Goal: Task Accomplishment & Management: Complete application form

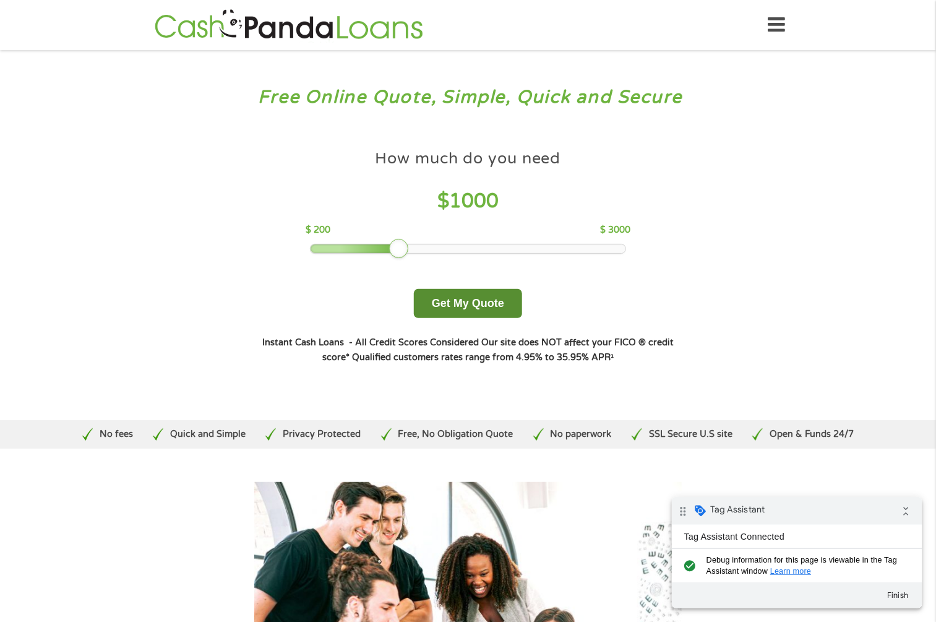
click at [481, 305] on button "Get My Quote" at bounding box center [468, 303] width 108 height 29
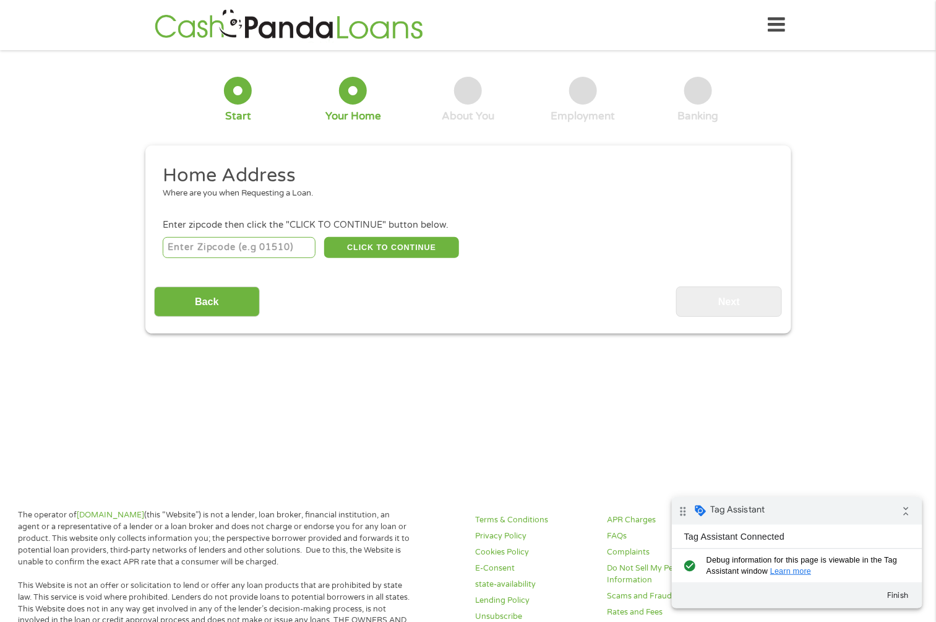
click at [270, 235] on div "CLICK TO CONTINUE Please recheck your Zipcode, it seems to be Incorrect" at bounding box center [468, 247] width 610 height 25
click at [279, 238] on input "number" at bounding box center [239, 247] width 153 height 21
type input "90210"
click at [399, 248] on button "CLICK TO CONTINUE" at bounding box center [391, 247] width 135 height 21
type input "90210"
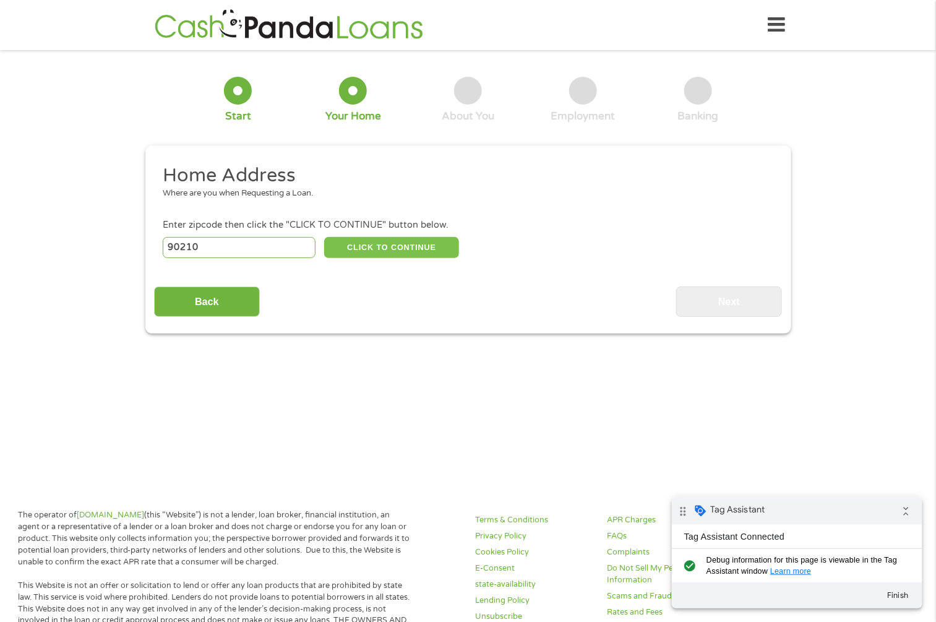
type input "[PERSON_NAME][GEOGRAPHIC_DATA]"
select select "[US_STATE]"
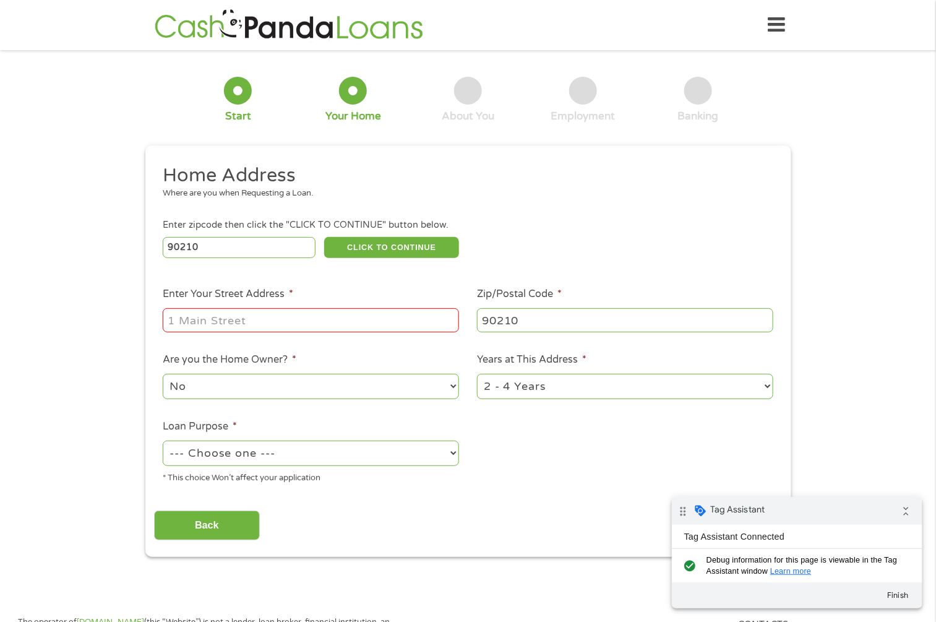
click at [340, 303] on li "Enter Your Street Address *" at bounding box center [311, 311] width 314 height 48
click at [242, 325] on input "Enter Your Street Address *" at bounding box center [311, 320] width 296 height 24
type input "[STREET_ADDRESS]"
click at [332, 450] on select "--- Choose one --- Pay Bills Debt Consolidation Home Improvement Major Purchase…" at bounding box center [311, 453] width 296 height 25
select select "shorttermcash"
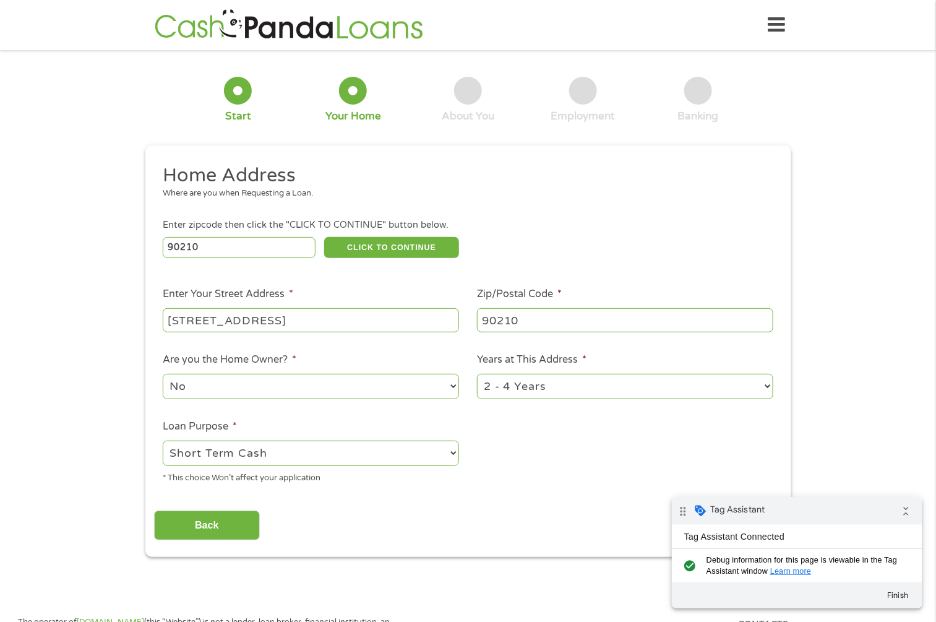
click at [163, 441] on select "--- Choose one --- Pay Bills Debt Consolidation Home Improvement Major Purchase…" at bounding box center [311, 453] width 296 height 25
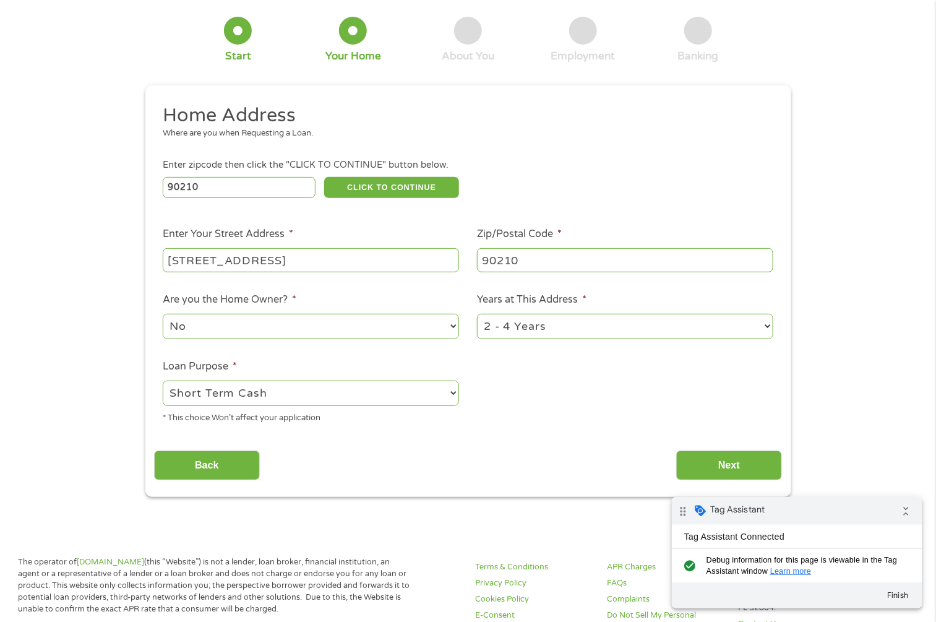
scroll to position [93, 0]
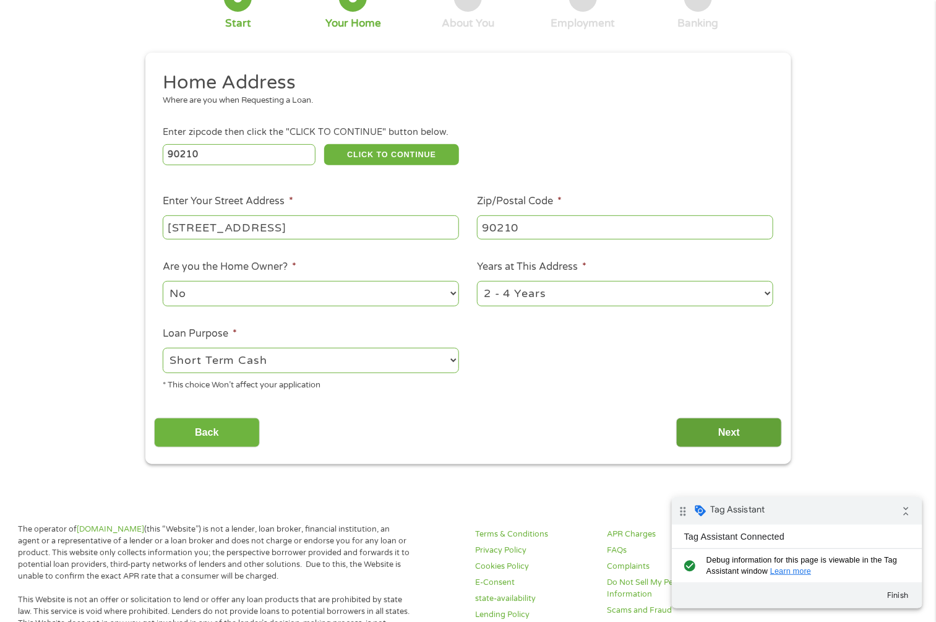
click at [732, 435] on input "Next" at bounding box center [729, 433] width 106 height 30
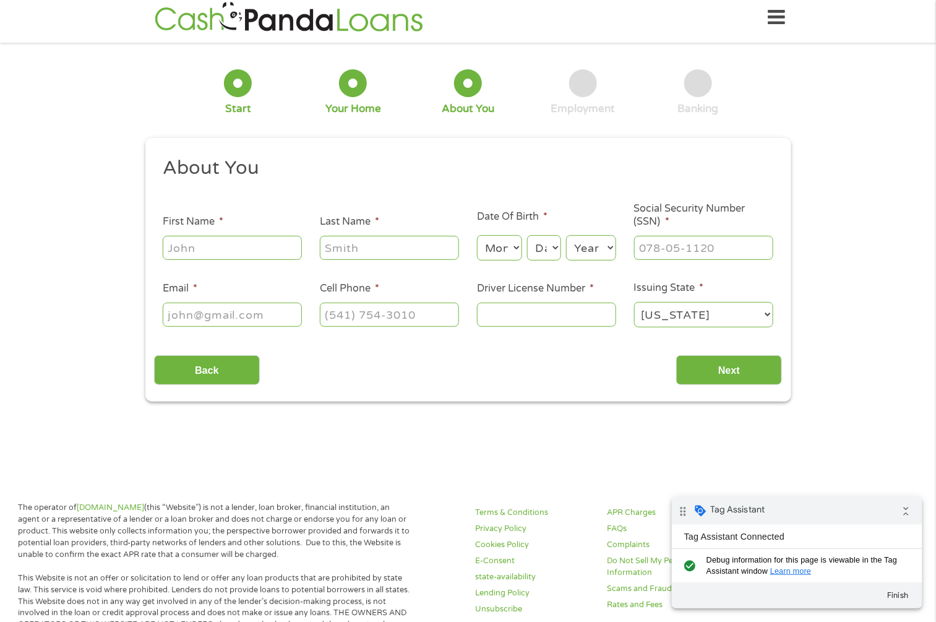
scroll to position [0, 0]
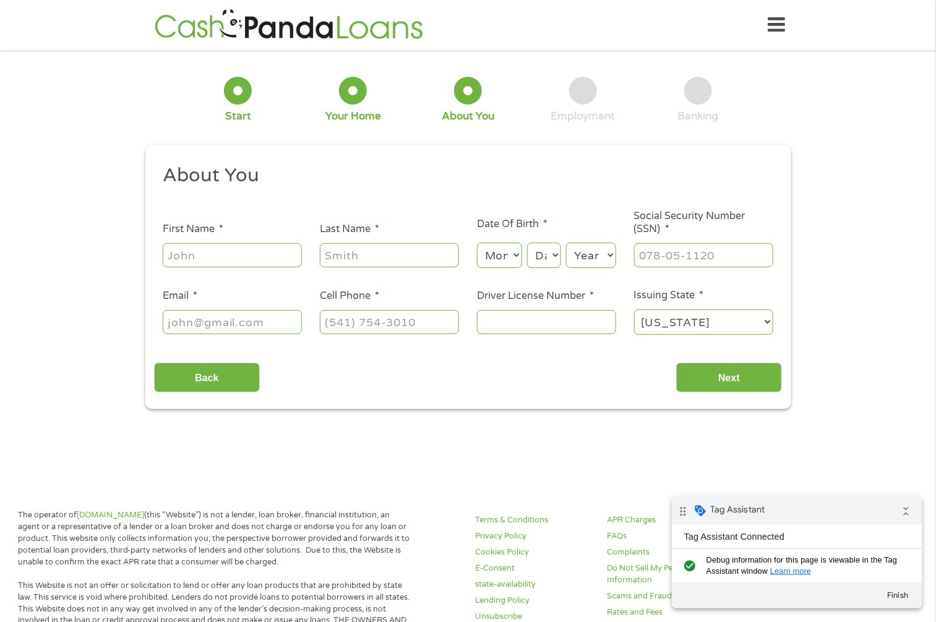
click at [246, 264] on input "First Name *" at bounding box center [232, 255] width 139 height 24
type input "john"
type input "smith"
click at [500, 252] on select "Month 1 2 3 4 5 6 7 8 9 10 11 12" at bounding box center [499, 255] width 45 height 25
select select "3"
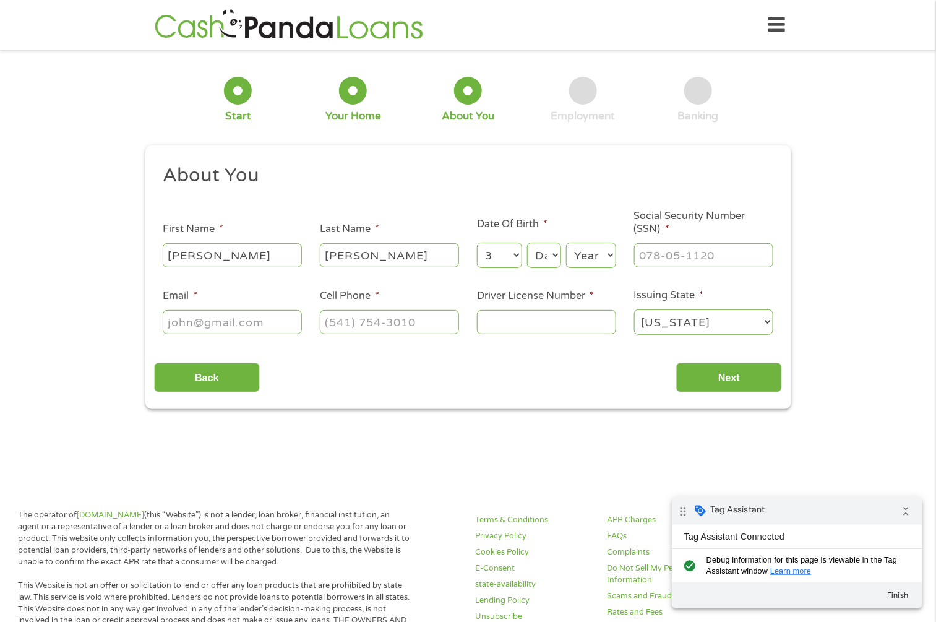
click at [477, 243] on select "Month 1 2 3 4 5 6 7 8 9 10 11 12" at bounding box center [499, 255] width 45 height 25
click at [539, 260] on select "Day 1 2 3 4 5 6 7 8 9 10 11 12 13 14 15 16 17 18 19 20 21 22 23 24 25 26 27 28 …" at bounding box center [543, 255] width 33 height 25
select select "3"
click at [527, 243] on select "Day 1 2 3 4 5 6 7 8 9 10 11 12 13 14 15 16 17 18 19 20 21 22 23 24 25 26 27 28 …" at bounding box center [543, 255] width 33 height 25
click at [584, 253] on select "Year 2007 2006 2005 2004 2003 2002 2001 2000 1999 1998 1997 1996 1995 1994 1993…" at bounding box center [591, 255] width 50 height 25
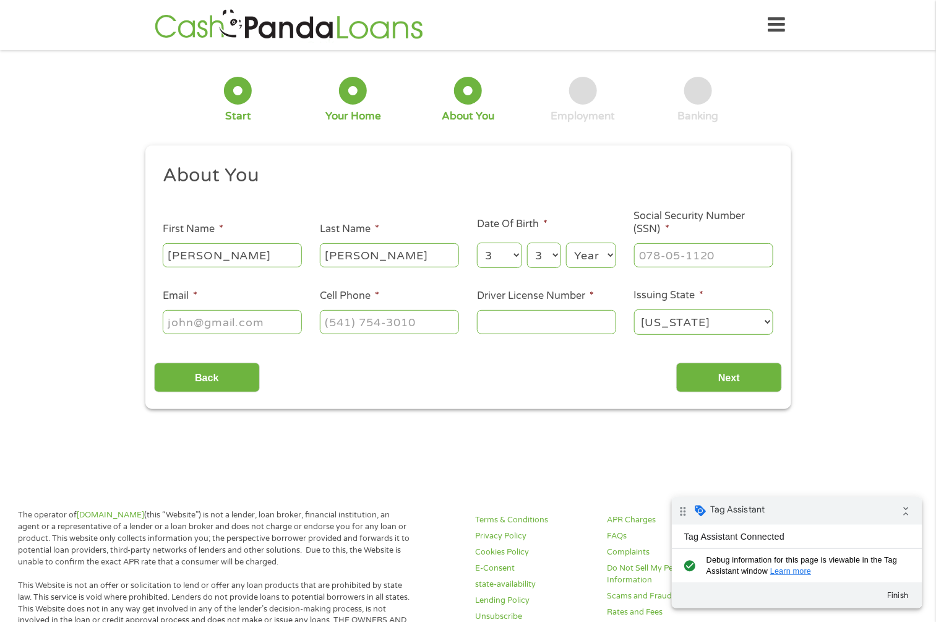
select select "2006"
click at [566, 243] on select "Year 2007 2006 2005 2004 2003 2002 2001 2000 1999 1998 1997 1996 1995 1994 1993…" at bounding box center [591, 255] width 50 height 25
click at [691, 257] on input "___-__-____" at bounding box center [703, 255] width 139 height 24
type input "543-77-5448"
click at [257, 330] on input "Email *" at bounding box center [232, 322] width 139 height 24
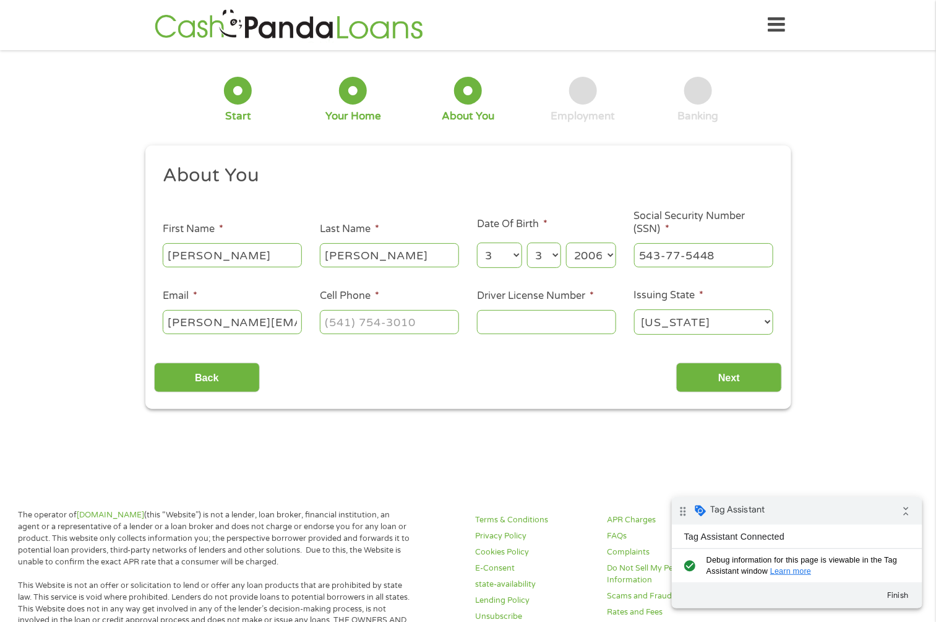
type input "john@gmail.com"
click at [386, 329] on input "(___) ___-____" at bounding box center [389, 322] width 139 height 24
type input "(541) 353-4534"
click at [554, 312] on input "Driver License Number *" at bounding box center [546, 322] width 139 height 24
type input "36357373"
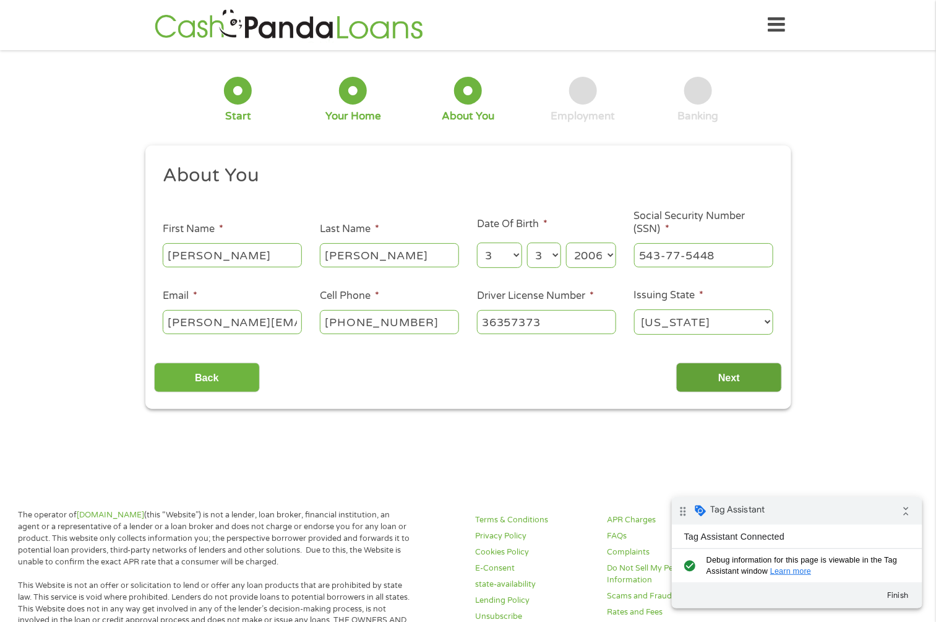
click at [711, 368] on input "Next" at bounding box center [729, 378] width 106 height 30
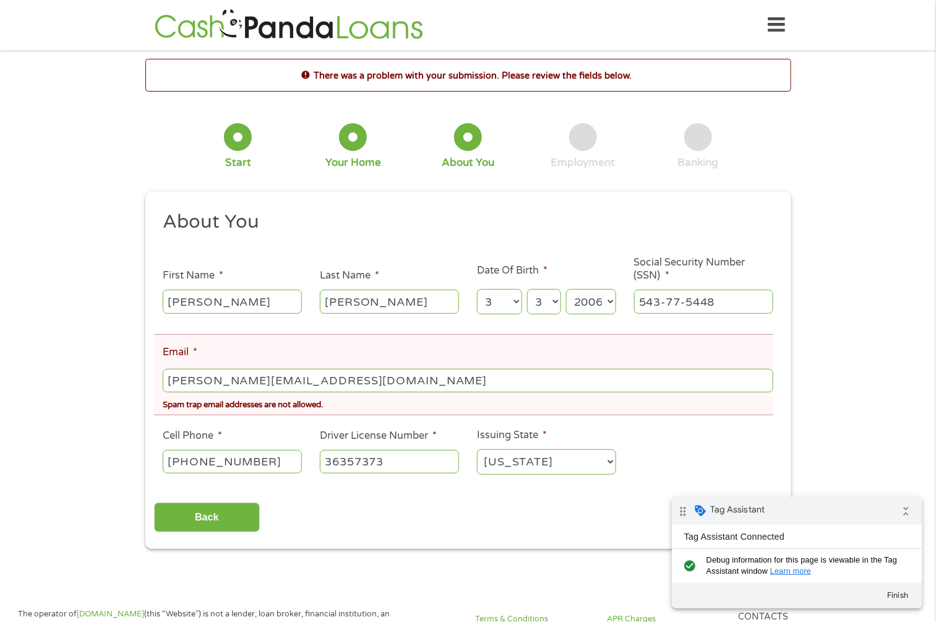
click at [188, 377] on input "john@gmail.com" at bounding box center [468, 381] width 610 height 24
click at [195, 379] on input "john@gmail.com" at bounding box center [468, 381] width 610 height 24
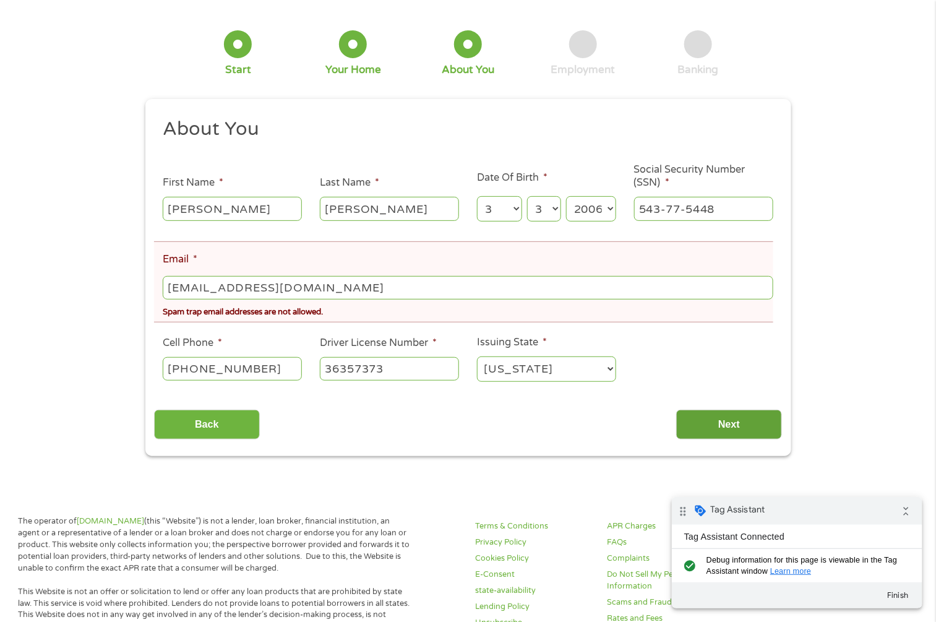
type input "johnsmith@gmail.com"
click at [705, 410] on input "Next" at bounding box center [729, 425] width 106 height 30
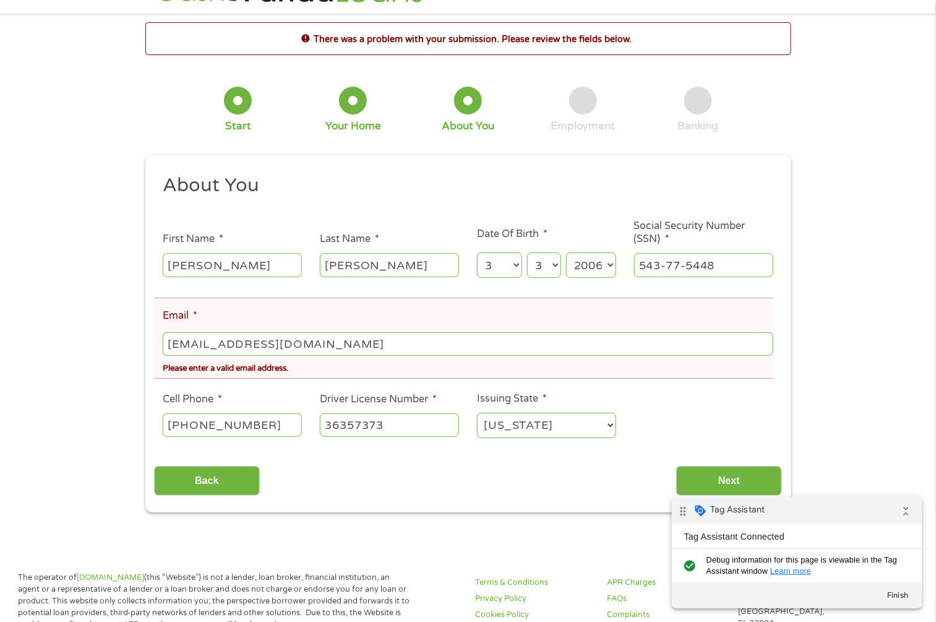
scroll to position [4, 6]
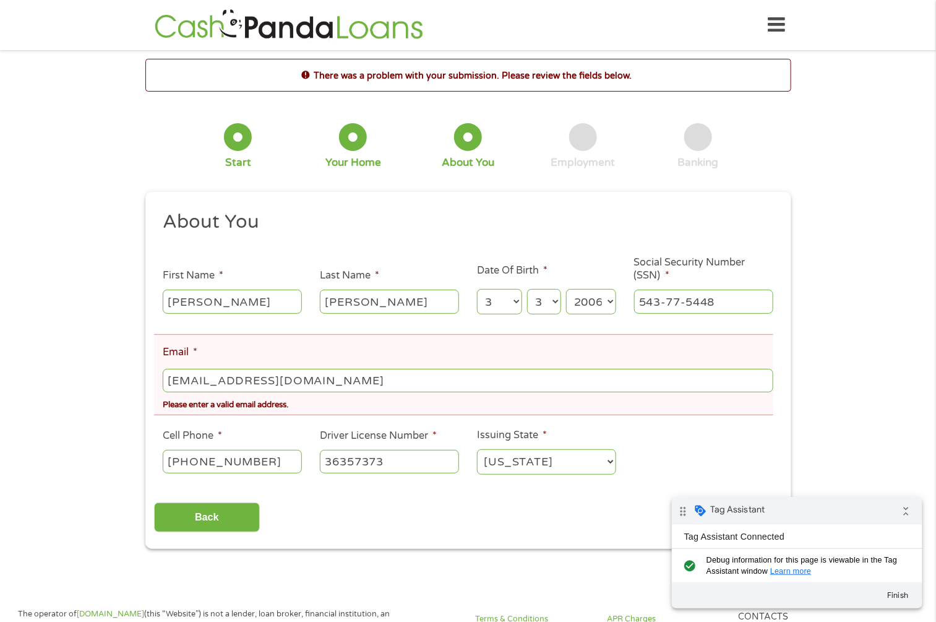
click at [223, 376] on input "johnsmith@gmail.com" at bounding box center [468, 381] width 610 height 24
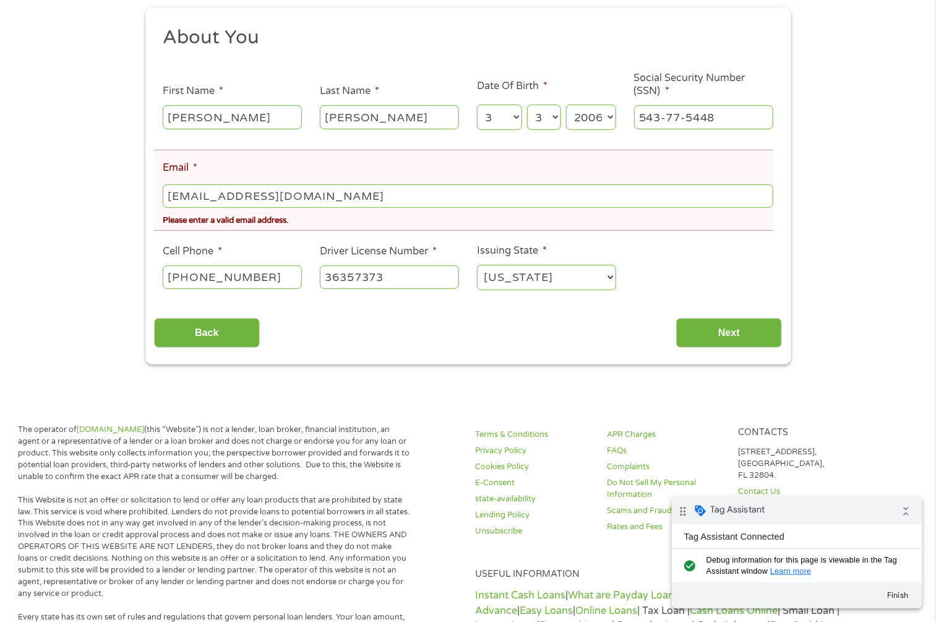
scroll to position [186, 0]
type input "johnsmith1@gmail.com"
click at [728, 325] on input "Next" at bounding box center [729, 332] width 106 height 30
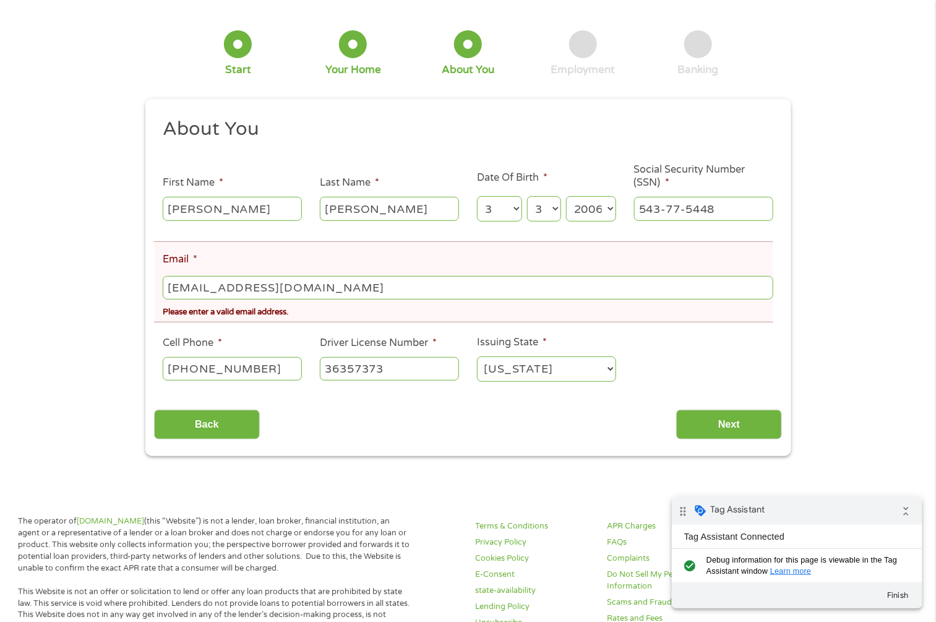
scroll to position [4, 6]
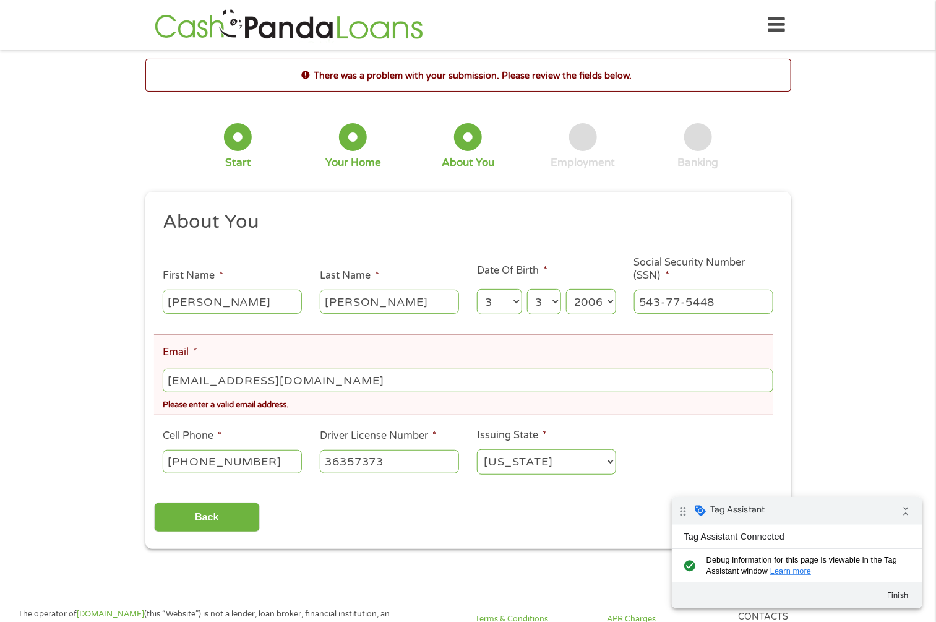
click at [233, 375] on input "johnsmith1@gmail.com" at bounding box center [468, 381] width 610 height 24
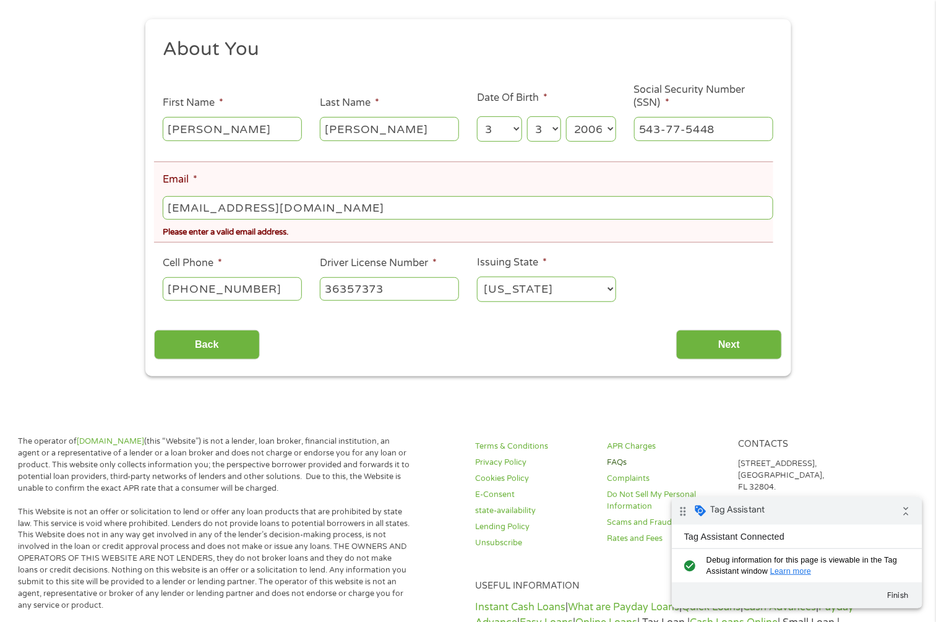
scroll to position [186, 0]
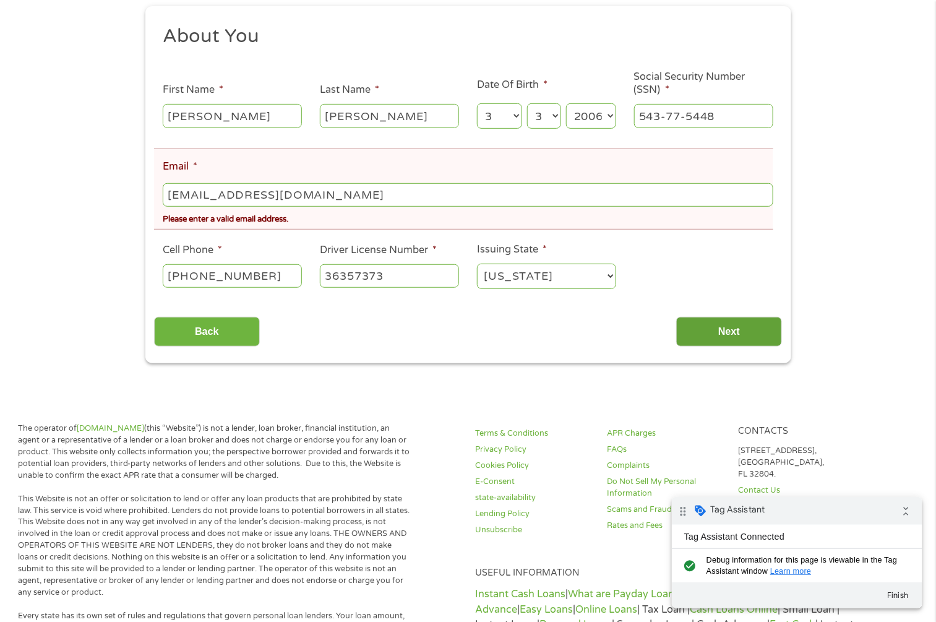
type input "johnsmith12@gmail.com"
click at [735, 329] on input "Next" at bounding box center [729, 332] width 106 height 30
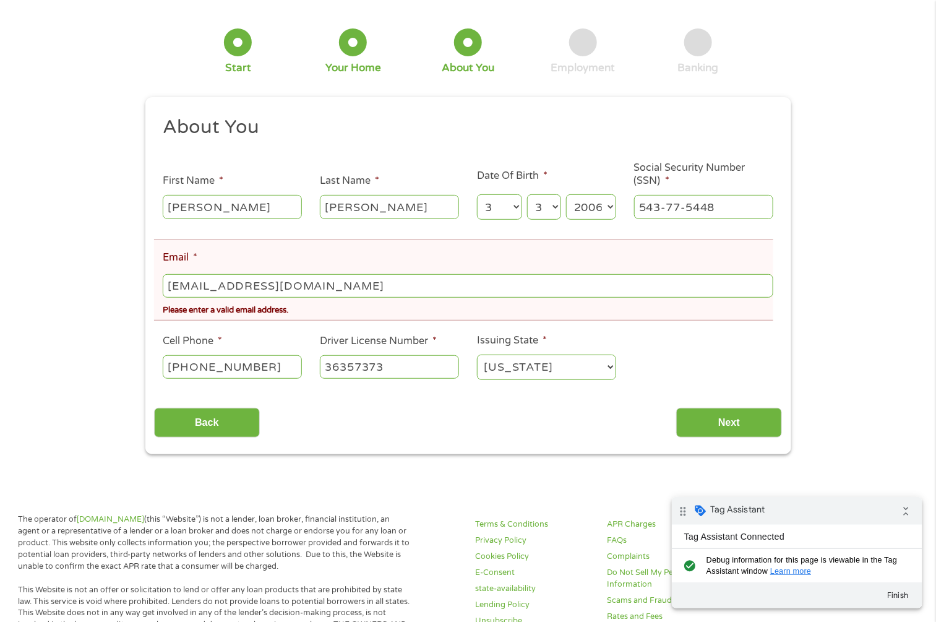
scroll to position [0, 0]
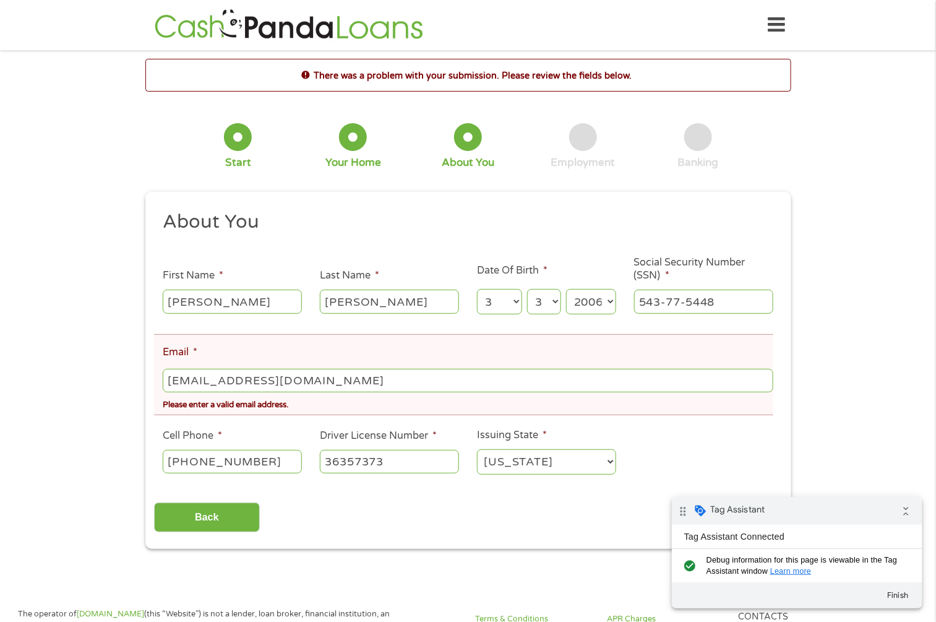
drag, startPoint x: 176, startPoint y: 377, endPoint x: 74, endPoint y: 375, distance: 102.1
click at [74, 375] on div "There was a problem with your submission. Please review the fields below. 1 Sta…" at bounding box center [468, 304] width 936 height 490
click at [272, 379] on input "johnsmith12@gmail.com" at bounding box center [468, 381] width 610 height 24
drag, startPoint x: 252, startPoint y: 379, endPoint x: 329, endPoint y: 374, distance: 76.3
click at [329, 374] on input "johnsmith12@gmail.com" at bounding box center [468, 381] width 610 height 24
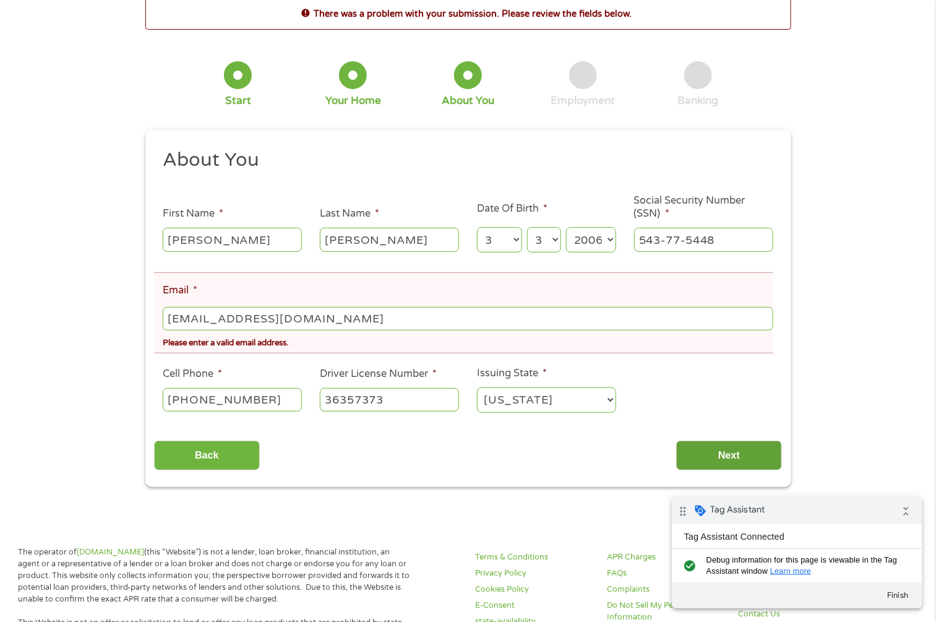
scroll to position [186, 0]
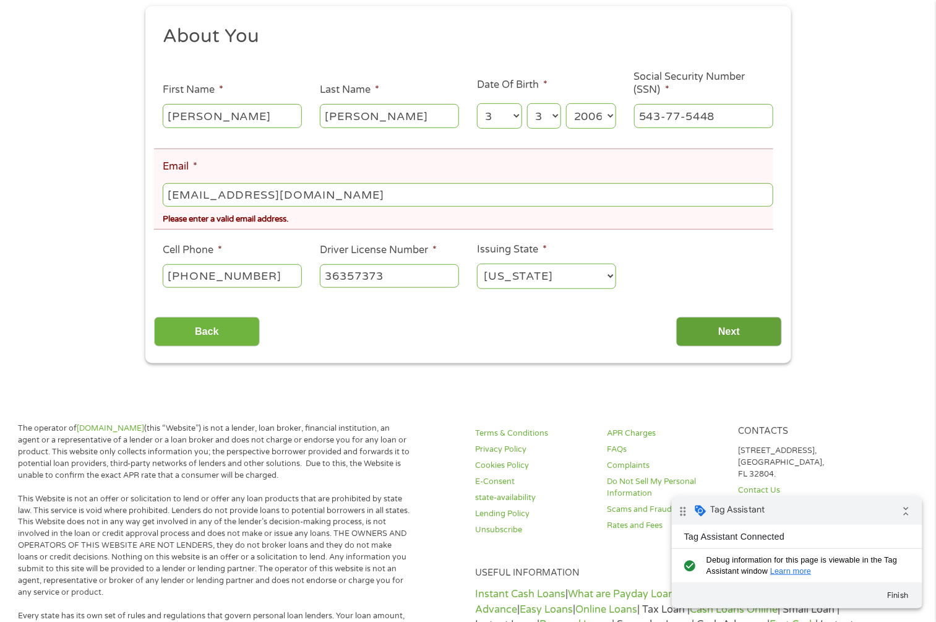
type input "johnsmith12@gmx.com"
click at [709, 329] on input "Next" at bounding box center [729, 332] width 106 height 30
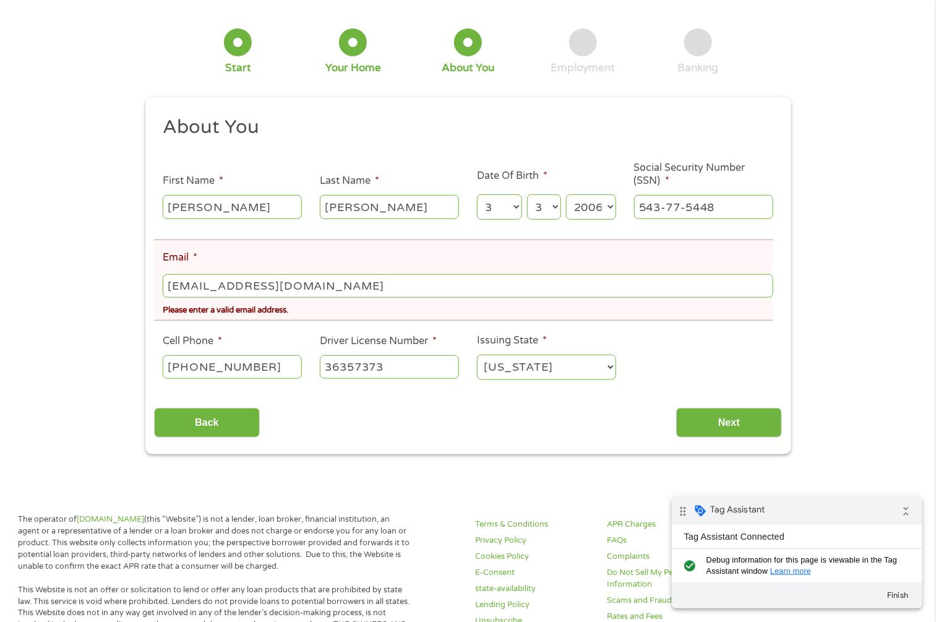
scroll to position [0, 0]
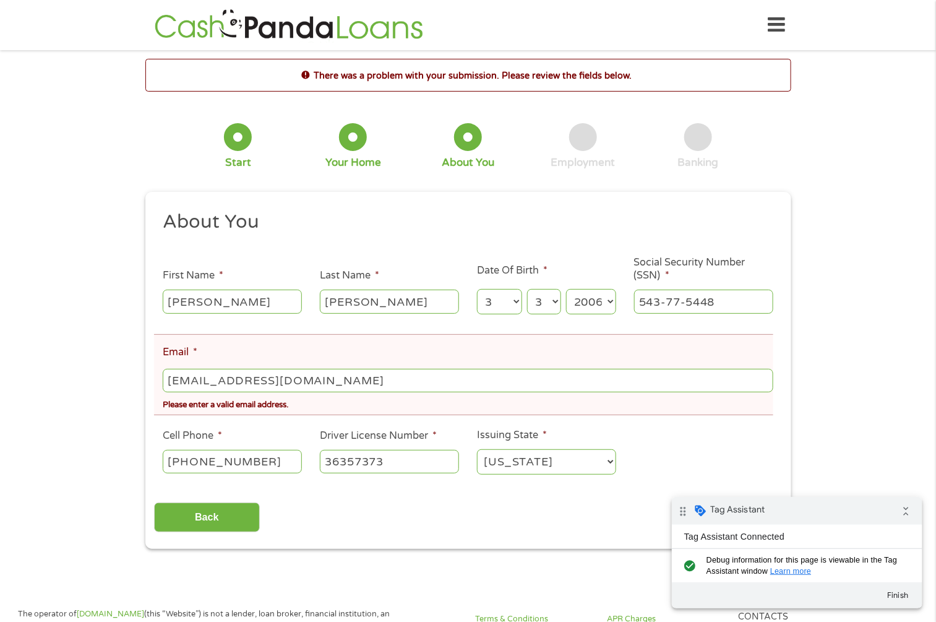
drag, startPoint x: 242, startPoint y: 379, endPoint x: 226, endPoint y: 379, distance: 15.5
click at [226, 379] on input "johnsmith12@gmx.com" at bounding box center [468, 381] width 610 height 24
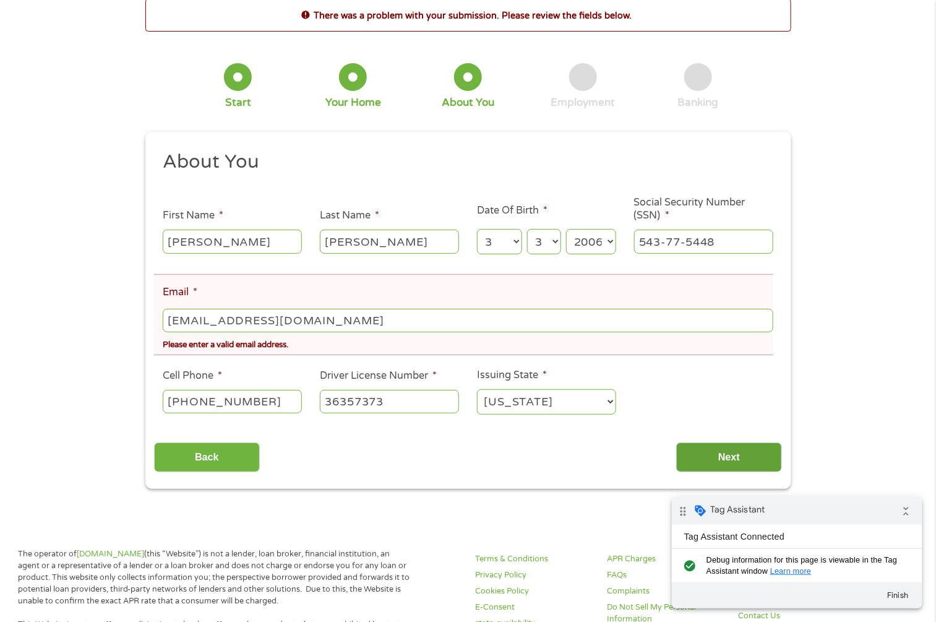
scroll to position [93, 0]
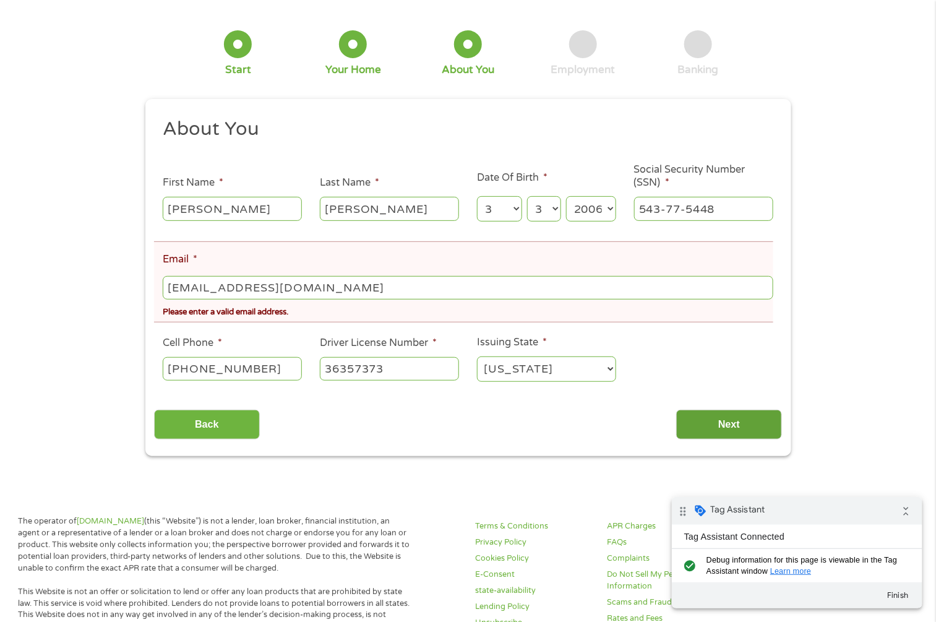
type input "flat1@gmx.com"
click at [711, 411] on input "Next" at bounding box center [729, 425] width 106 height 30
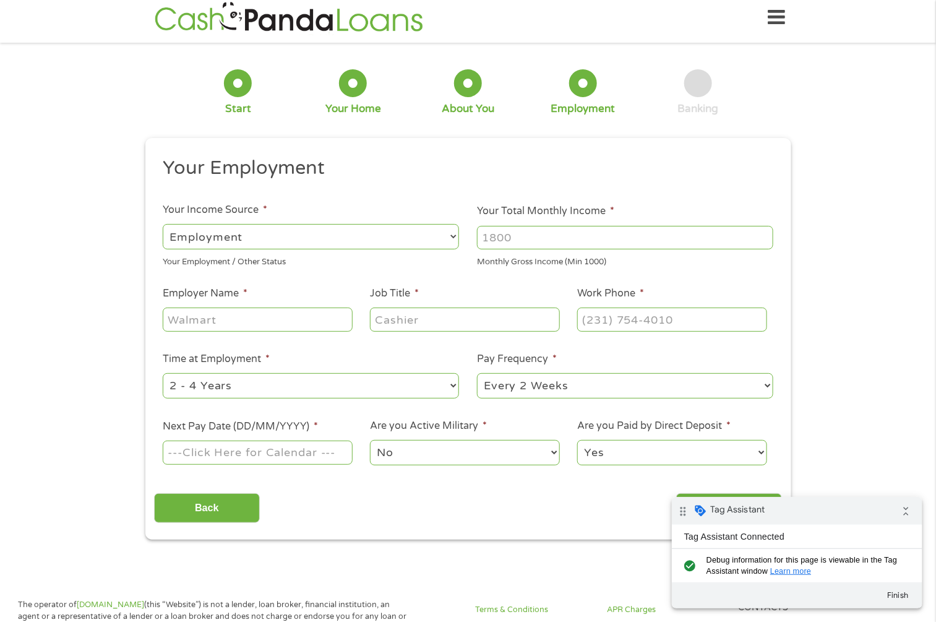
scroll to position [0, 0]
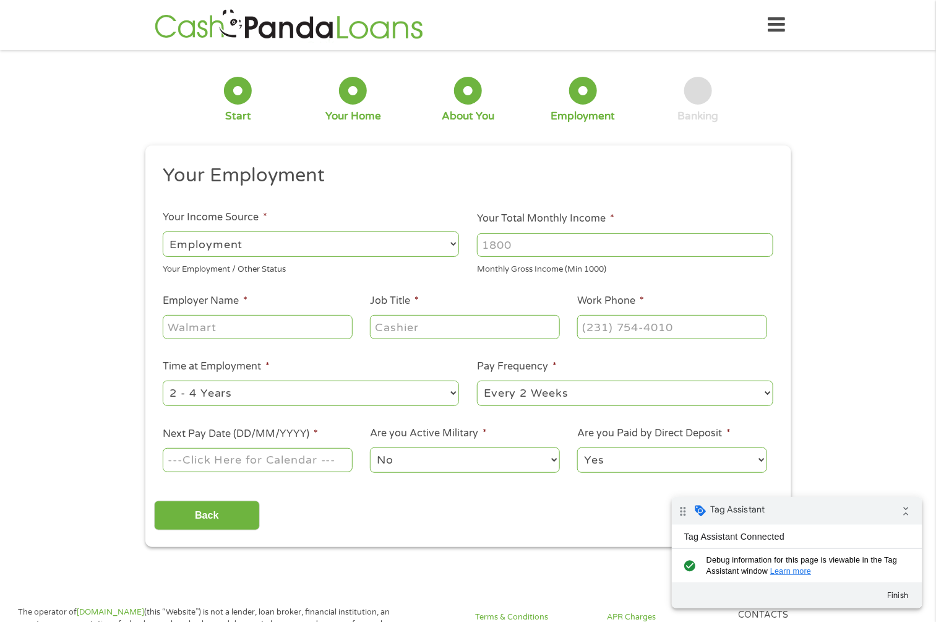
click at [603, 240] on input "Your Total Monthly Income *" at bounding box center [625, 245] width 296 height 24
type input "2200"
click at [267, 322] on input "Employer Name *" at bounding box center [257, 327] width 189 height 24
type input "aws"
click at [399, 327] on input "Job Title *" at bounding box center [464, 327] width 189 height 24
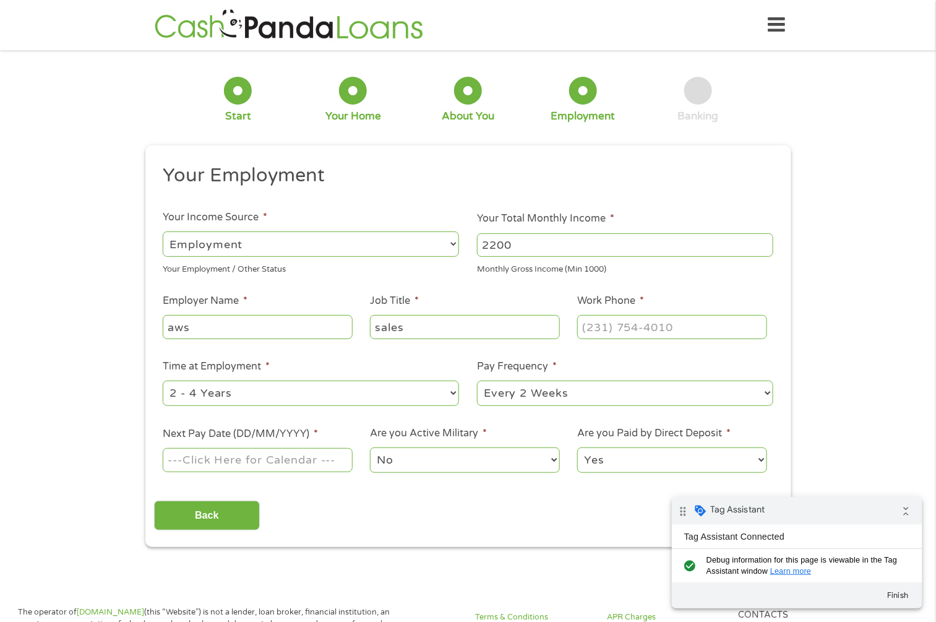
type input "sales"
click at [653, 319] on input "(___) ___-____" at bounding box center [671, 327] width 189 height 24
type input "(231) 435-3636"
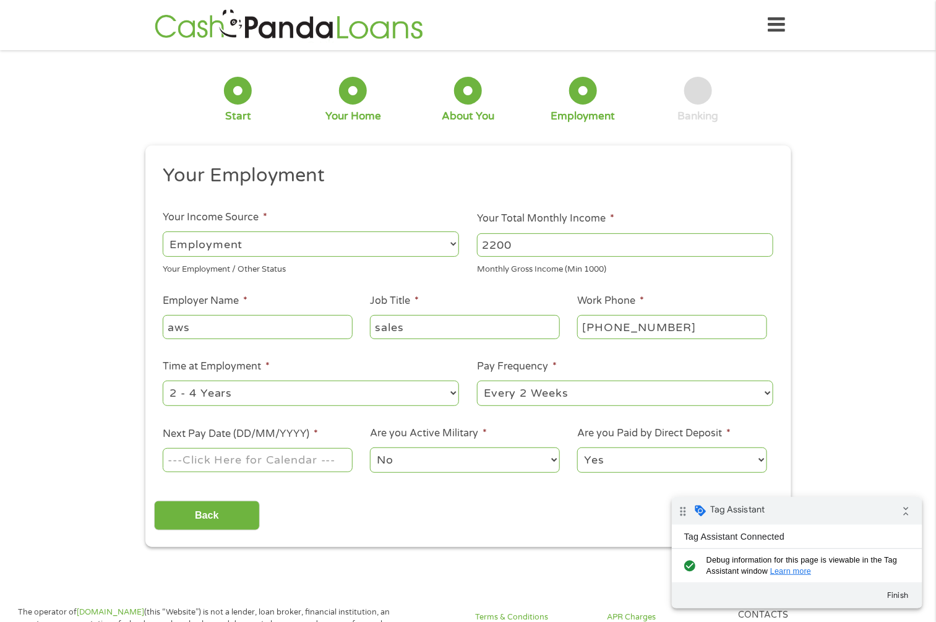
click at [254, 455] on input "Next Pay Date (DD/MM/YYYY) *" at bounding box center [257, 460] width 189 height 24
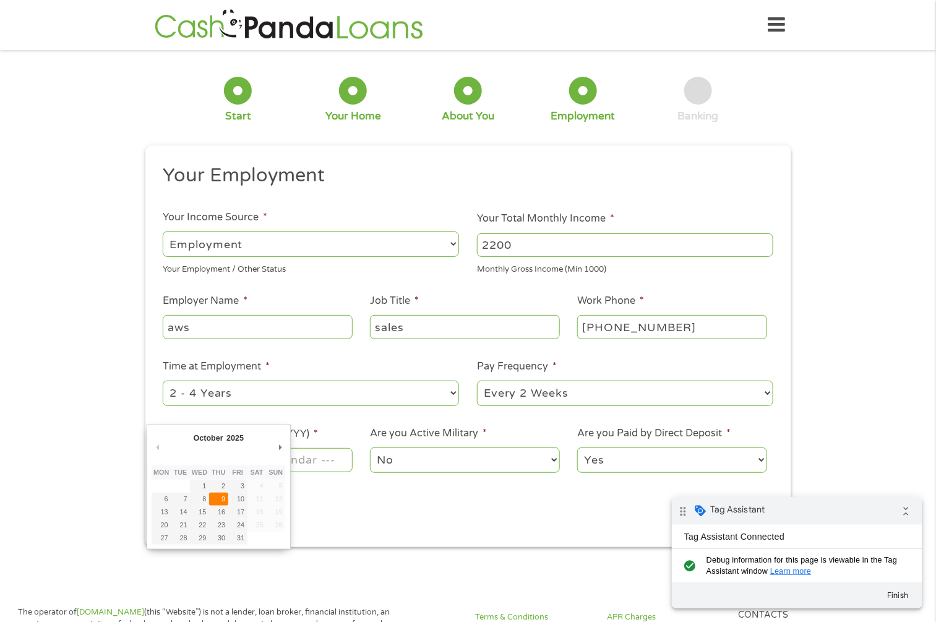
type input "09/10/2025"
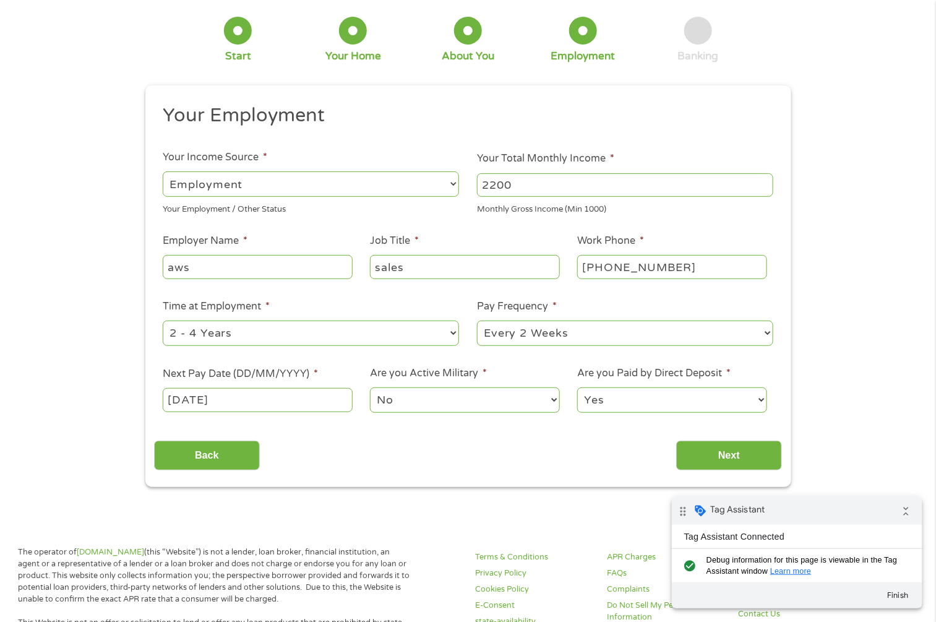
scroll to position [93, 0]
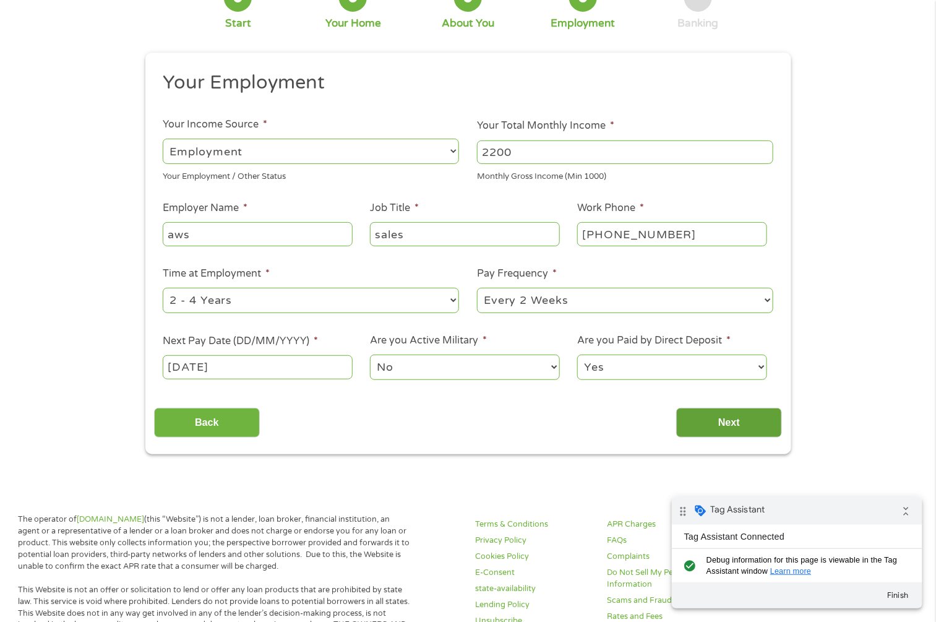
click at [728, 416] on input "Next" at bounding box center [729, 423] width 106 height 30
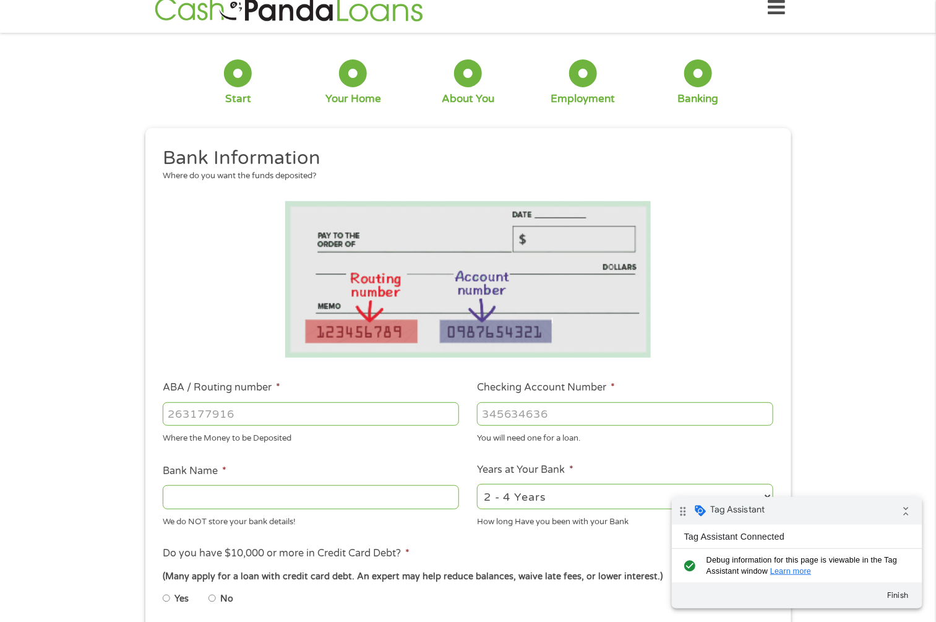
scroll to position [0, 0]
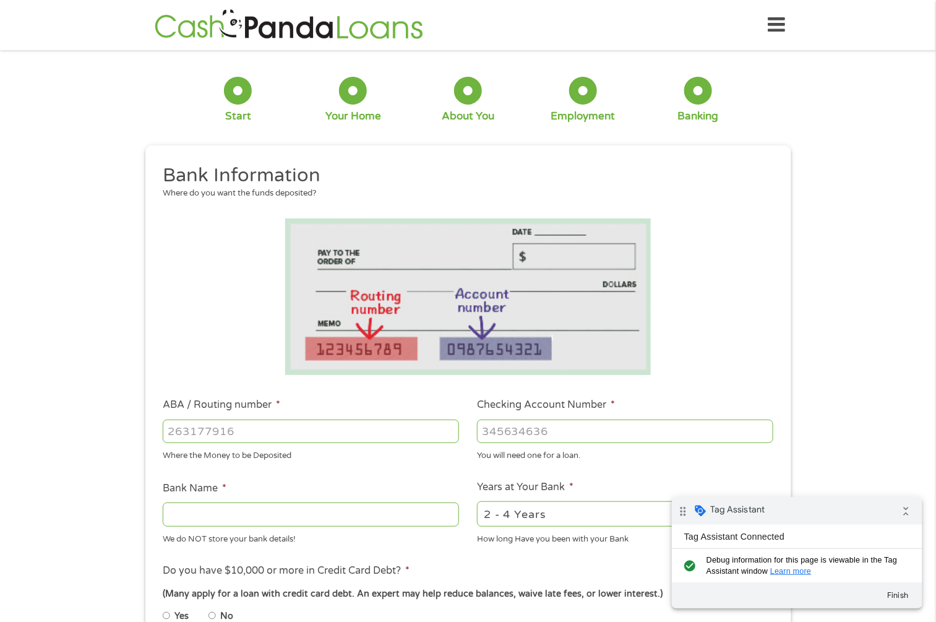
click at [245, 423] on input "ABA / Routing number *" at bounding box center [311, 432] width 296 height 24
type input "454363463"
click at [548, 429] on input "Checking Account Number *" at bounding box center [625, 432] width 296 height 24
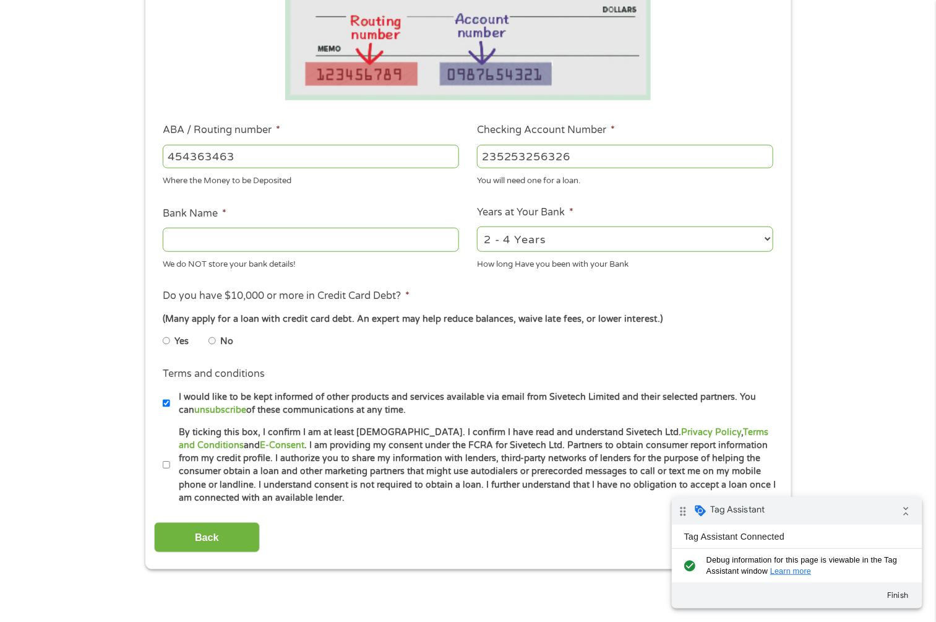
scroll to position [278, 0]
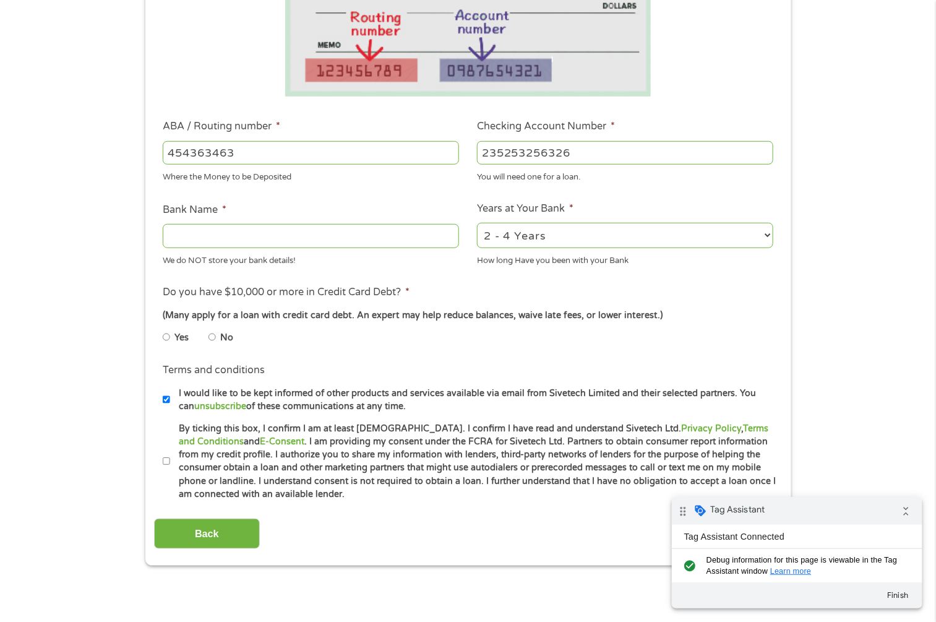
type input "235253256326"
click at [235, 239] on input "Bank Name *" at bounding box center [311, 236] width 296 height 24
type input "JP Morgen"
click at [210, 340] on input "No" at bounding box center [212, 337] width 7 height 20
radio input "true"
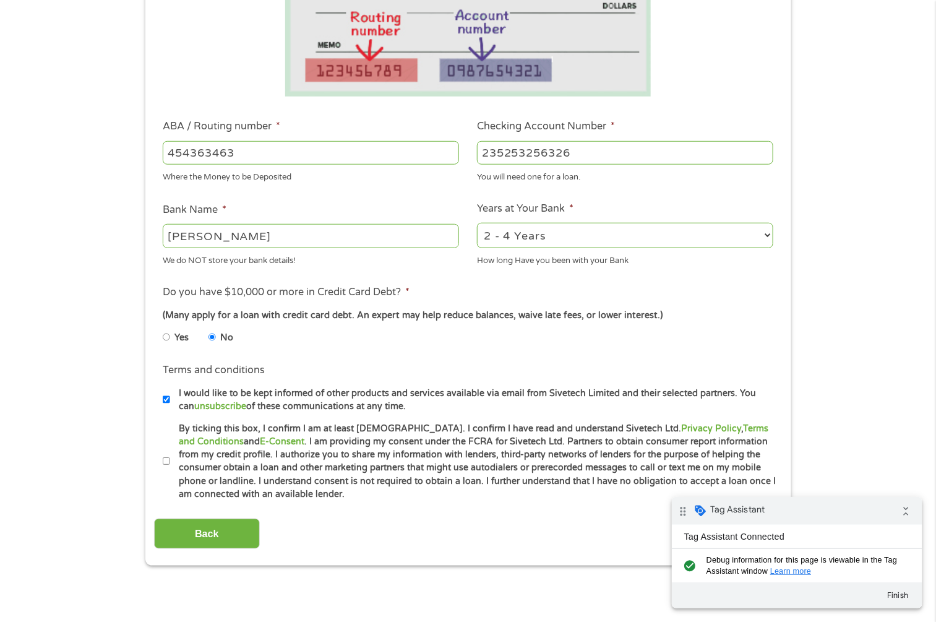
click at [173, 461] on label "By ticking this box, I confirm I am at least 18 years old. I confirm I have rea…" at bounding box center [473, 461] width 607 height 79
click at [170, 461] on input "By ticking this box, I confirm I am at least 18 years old. I confirm I have rea…" at bounding box center [166, 462] width 7 height 20
checkbox input "true"
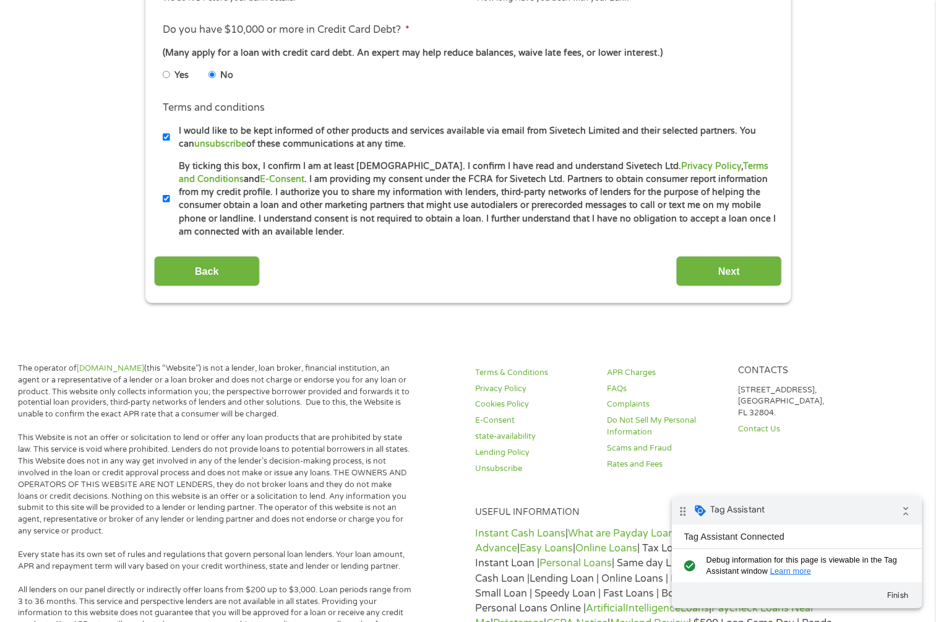
scroll to position [371, 0]
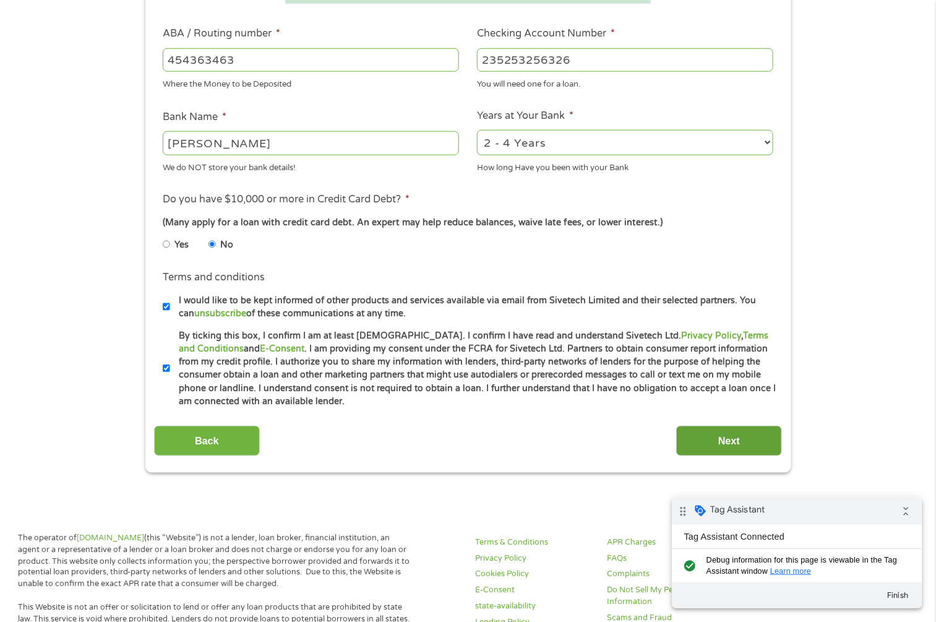
click at [731, 442] on input "Next" at bounding box center [729, 441] width 106 height 30
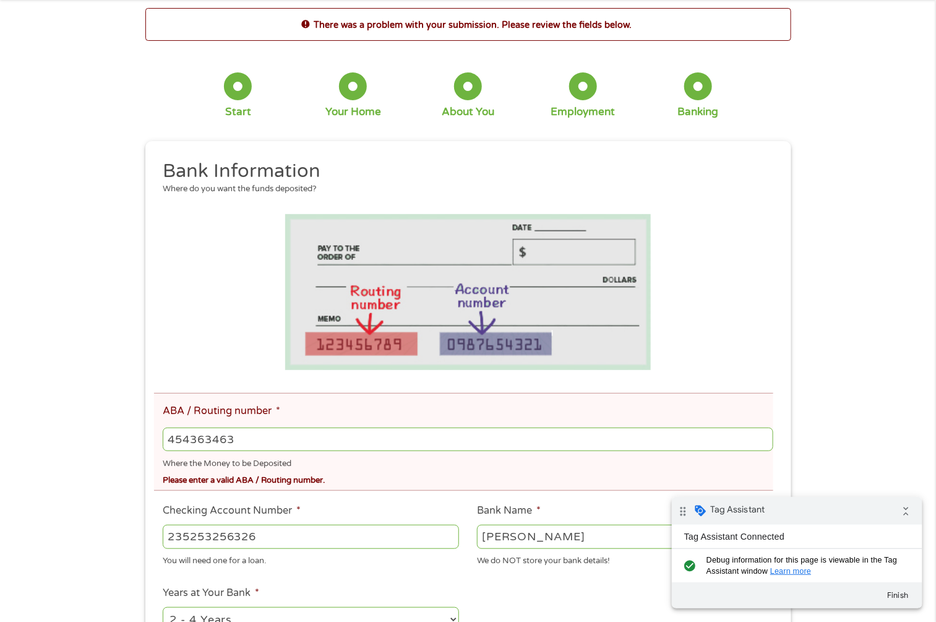
scroll to position [93, 0]
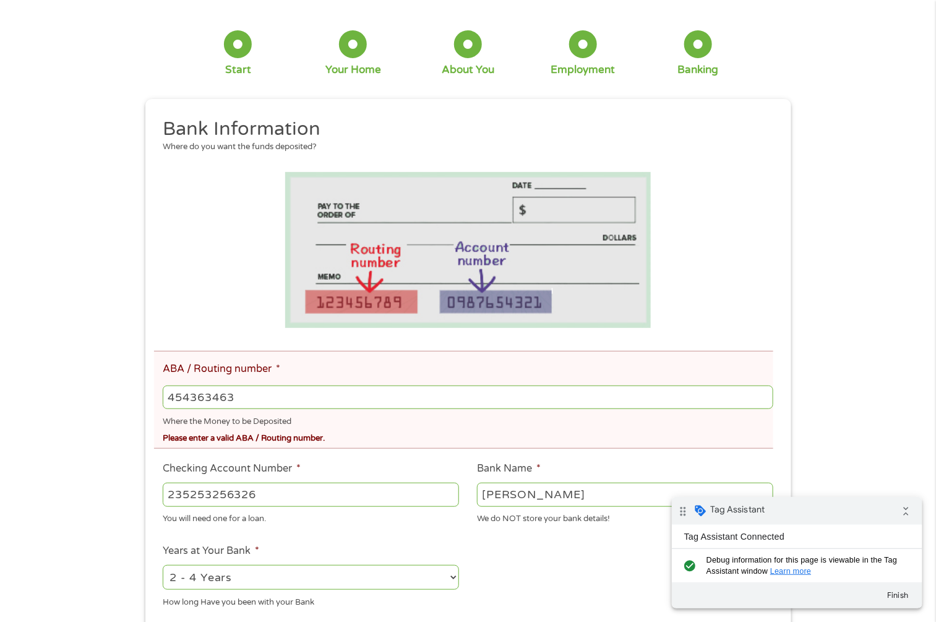
drag, startPoint x: 265, startPoint y: 403, endPoint x: 125, endPoint y: 403, distance: 140.5
click at [125, 403] on div "There was a problem with your submission. Please review the fields below. 1 Sta…" at bounding box center [468, 436] width 936 height 941
paste input "1"
type input "122045354"
drag, startPoint x: 411, startPoint y: 451, endPoint x: 416, endPoint y: 446, distance: 7.5
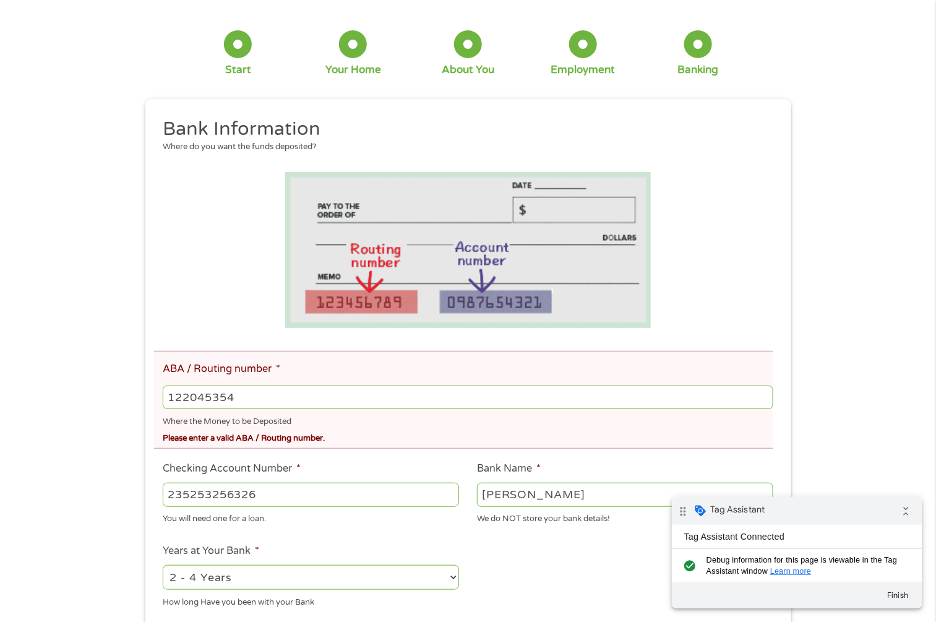
click at [413, 449] on ul "Bank Information Where do you want the funds deposited? ABA / Routing number * …" at bounding box center [468, 480] width 628 height 726
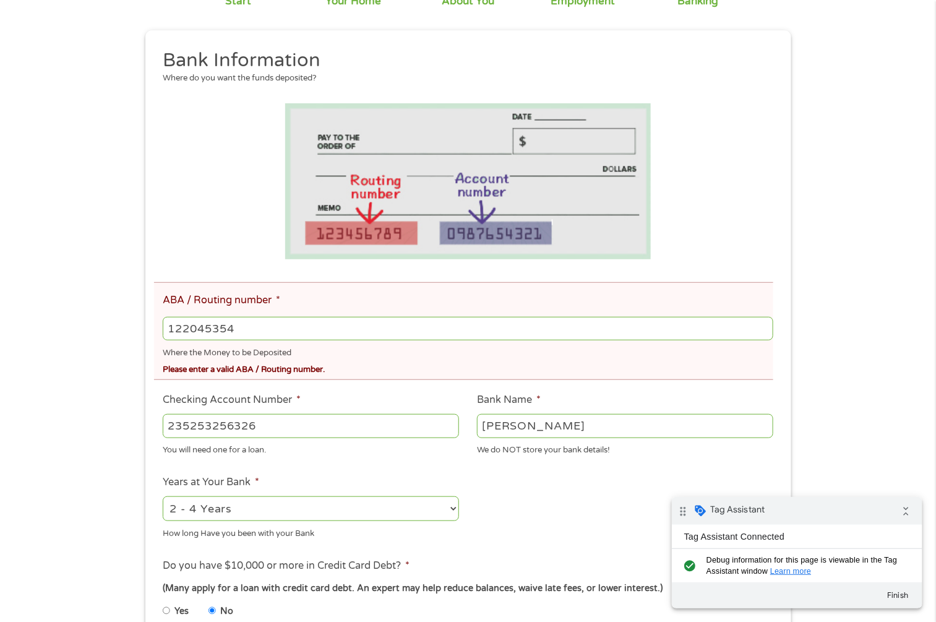
scroll to position [278, 0]
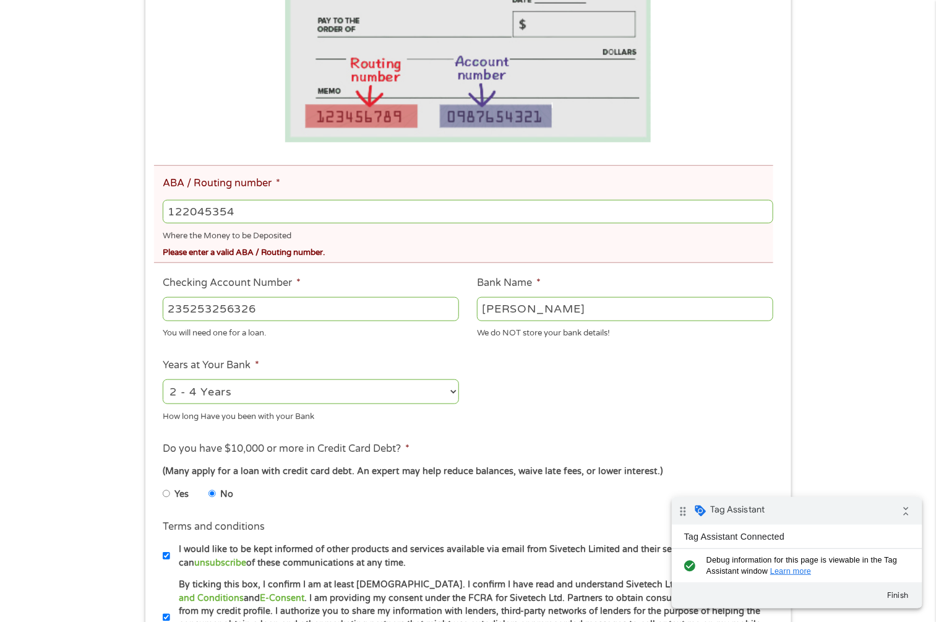
drag, startPoint x: 552, startPoint y: 308, endPoint x: 429, endPoint y: 288, distance: 124.7
click at [429, 288] on ul "Bank Information Where do you want the funds deposited? ABA / Routing number * …" at bounding box center [468, 294] width 628 height 726
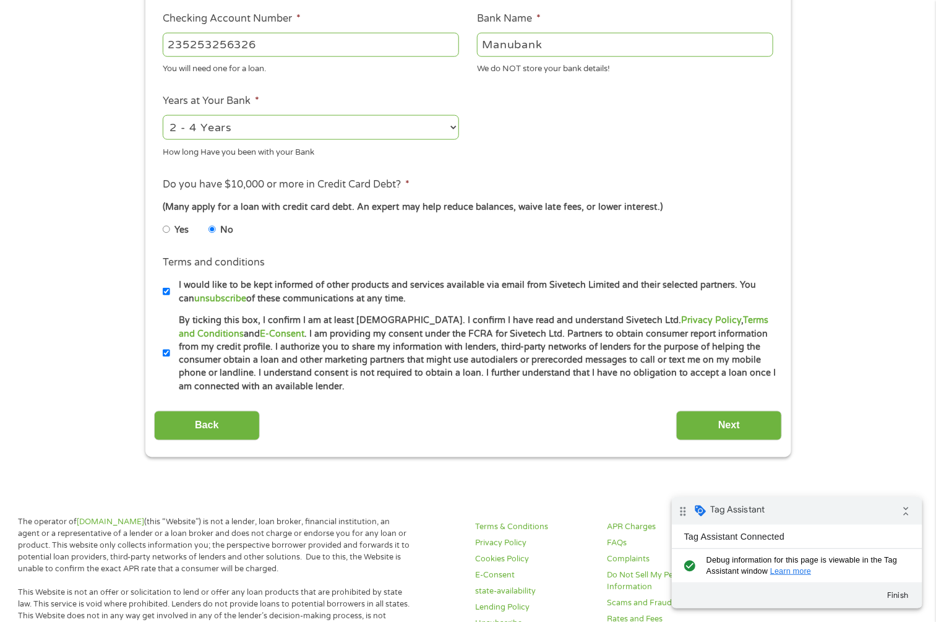
scroll to position [557, 0]
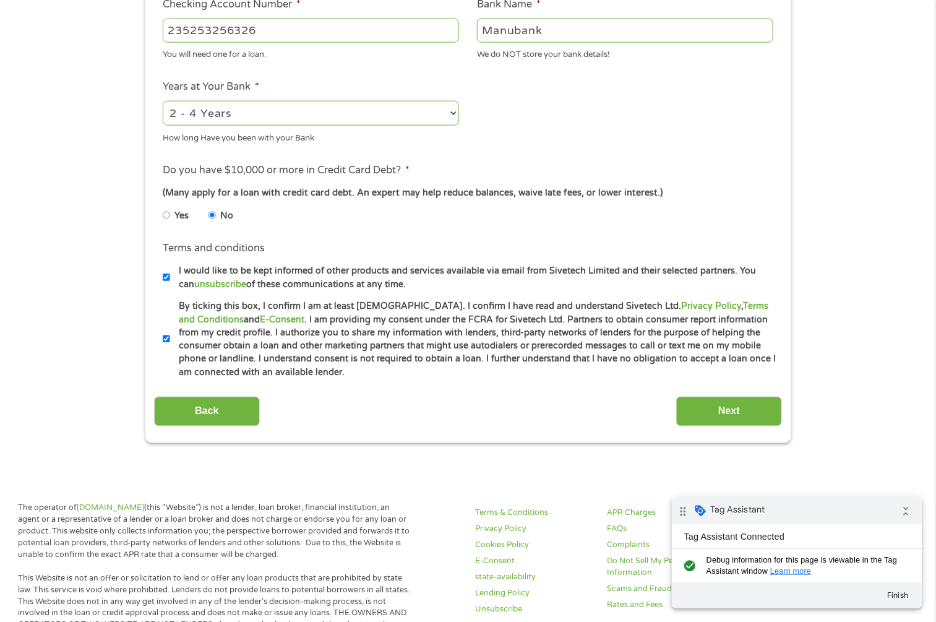
type input "Manubank"
click at [730, 409] on input "Next" at bounding box center [729, 412] width 106 height 30
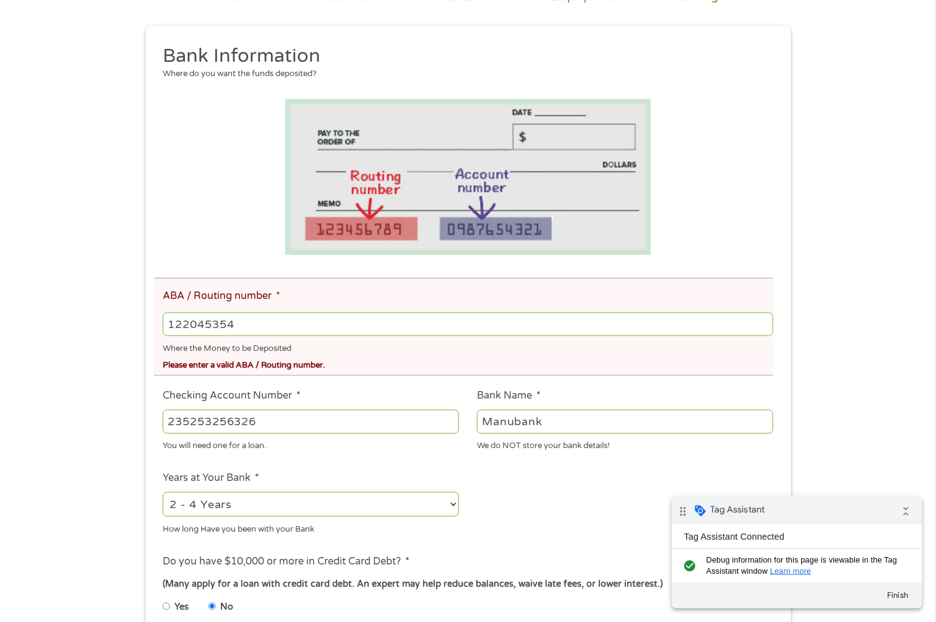
scroll to position [186, 0]
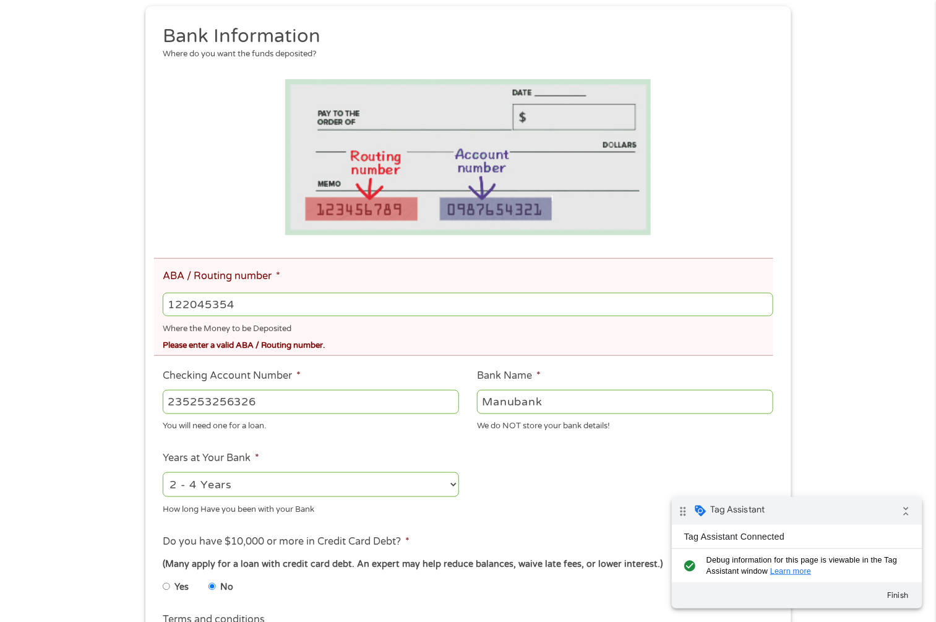
click at [253, 303] on input "122045354" at bounding box center [468, 305] width 610 height 24
drag, startPoint x: 191, startPoint y: 307, endPoint x: 84, endPoint y: 307, distance: 107.1
click at [87, 307] on div "There was a problem with your submission. Please review the fields below. 1 Sta…" at bounding box center [468, 343] width 936 height 941
type input "122000247"
type input "WELLS FARGO BANK NA"
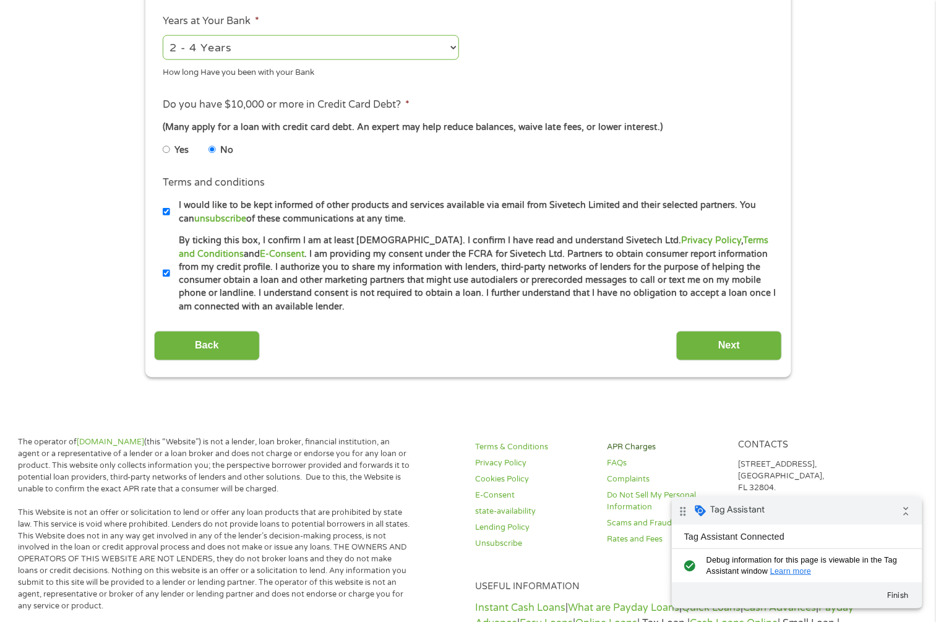
scroll to position [650, 0]
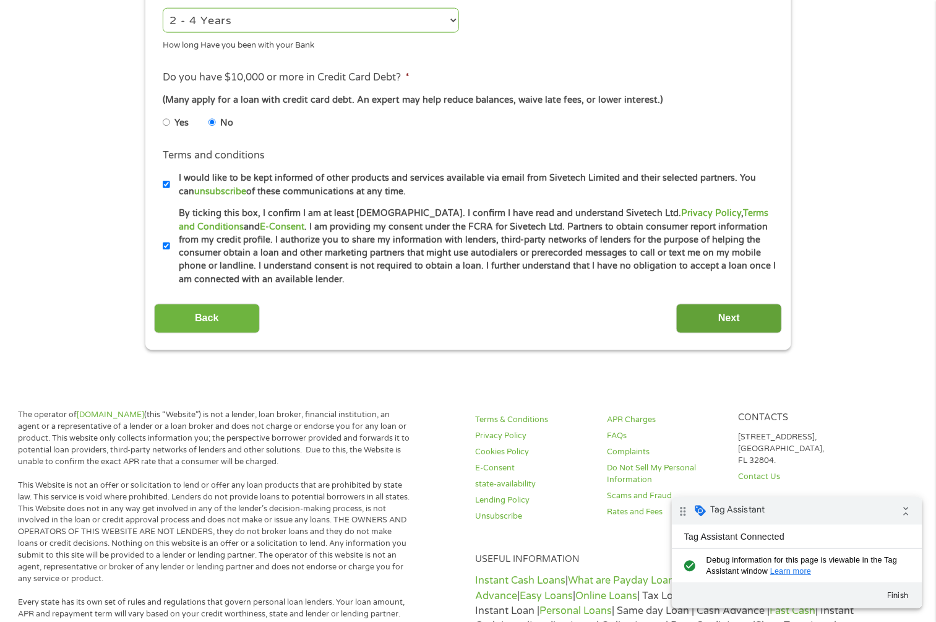
type input "122000247"
click at [730, 316] on input "Next" at bounding box center [729, 319] width 106 height 30
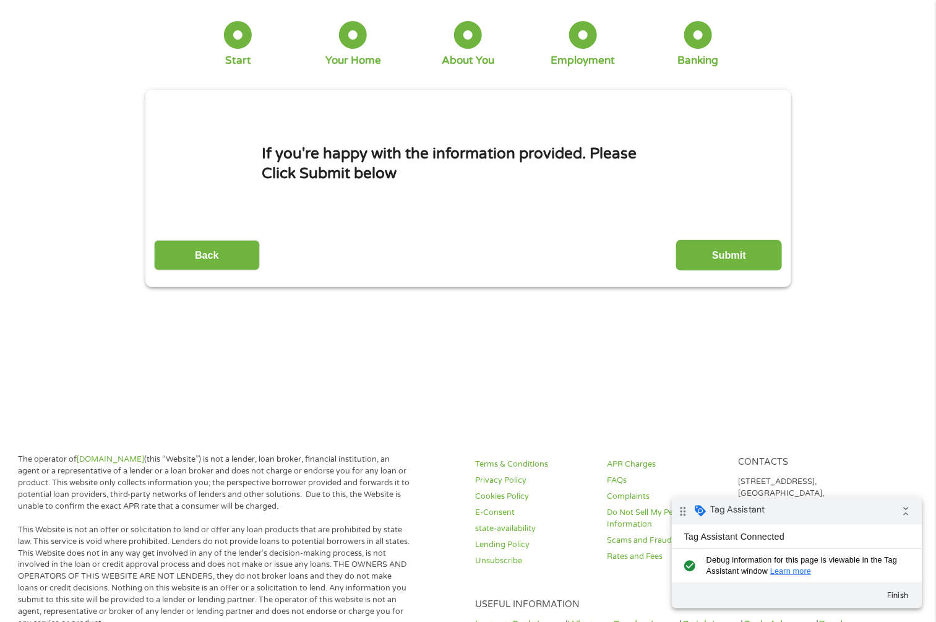
scroll to position [0, 0]
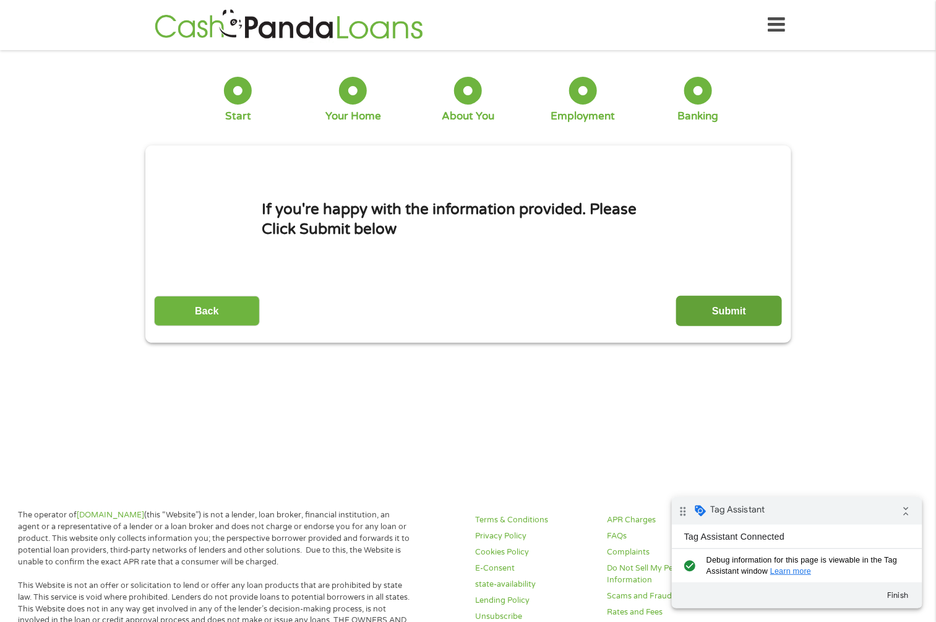
click at [747, 312] on input "Submit" at bounding box center [729, 311] width 106 height 30
